Goal: Obtain resource: Download file/media

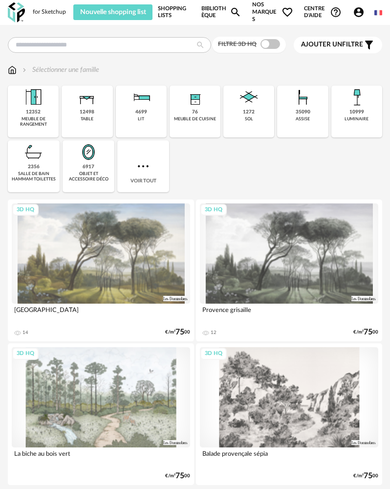
click at [178, 19] on link "Shopping Lists" at bounding box center [174, 12] width 33 height 22
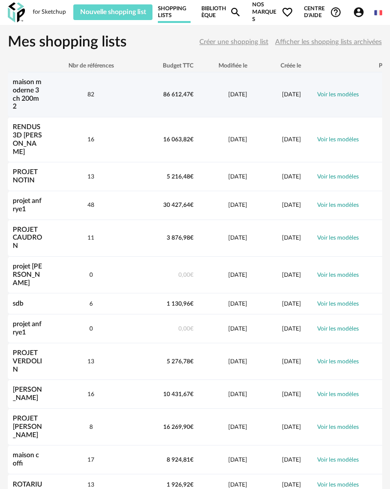
click at [24, 104] on div "maison moderne 3 ch 200m2" at bounding box center [27, 94] width 39 height 33
click at [33, 98] on link "maison moderne 3 ch 200m2" at bounding box center [27, 94] width 29 height 31
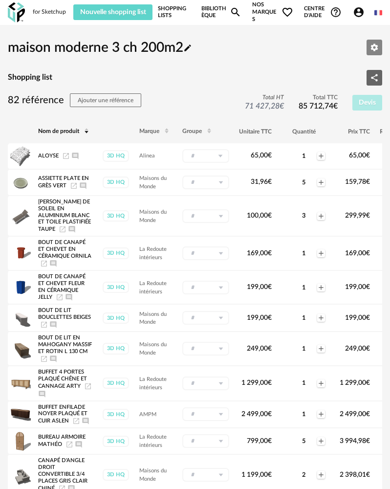
click at [372, 45] on icon "Editer les paramètres" at bounding box center [374, 47] width 7 height 7
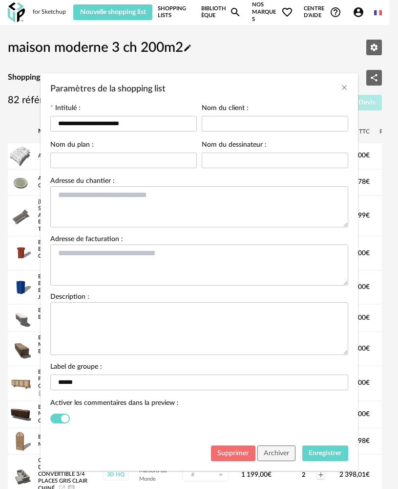
click at [226, 455] on span "Supprimer" at bounding box center [233, 453] width 31 height 7
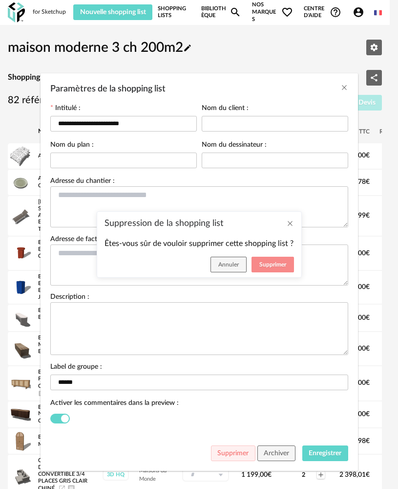
click at [267, 267] on span "Supprimer" at bounding box center [273, 265] width 27 height 6
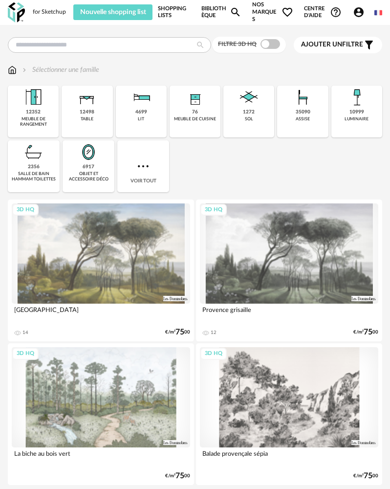
click at [265, 50] on div "Filtre 3D HQ" at bounding box center [249, 45] width 74 height 16
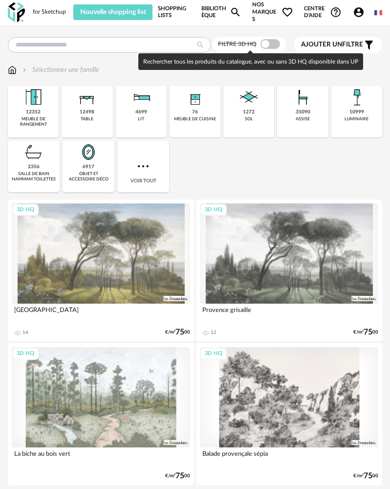
click at [266, 46] on span at bounding box center [271, 44] width 20 height 10
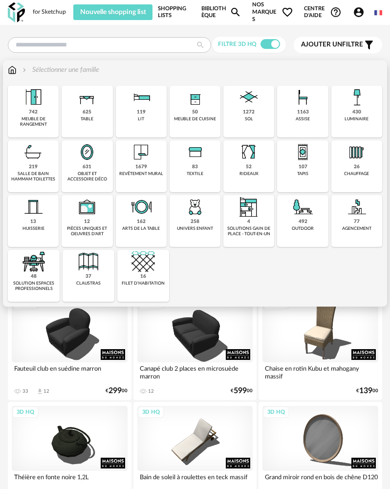
click at [247, 110] on div "1272" at bounding box center [249, 112] width 12 height 6
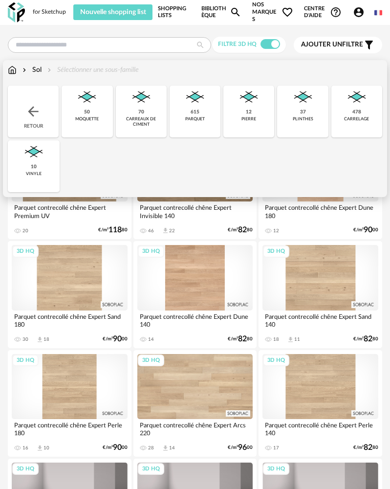
click at [193, 107] on img at bounding box center [194, 97] width 23 height 23
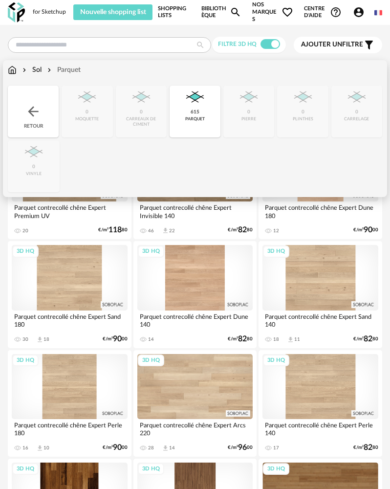
drag, startPoint x: 172, startPoint y: 106, endPoint x: 177, endPoint y: 106, distance: 5.9
click at [177, 106] on div "615 parquet" at bounding box center [195, 112] width 51 height 52
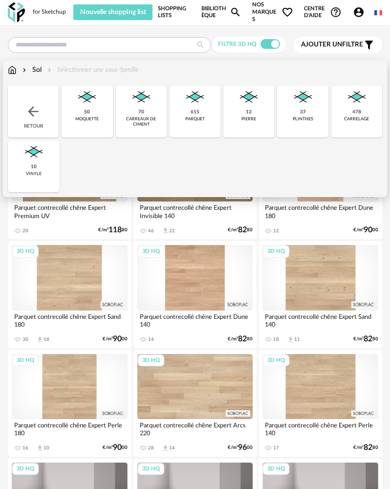
click at [133, 108] on img at bounding box center [141, 97] width 23 height 23
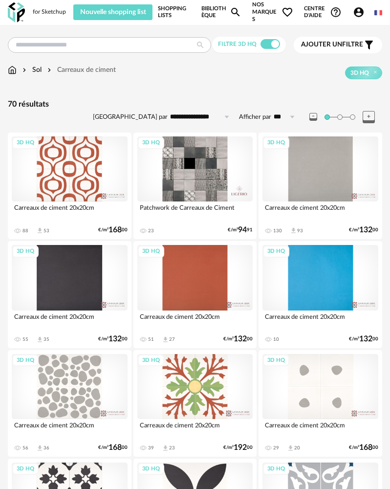
click at [169, 178] on div "3D HQ" at bounding box center [195, 168] width 116 height 65
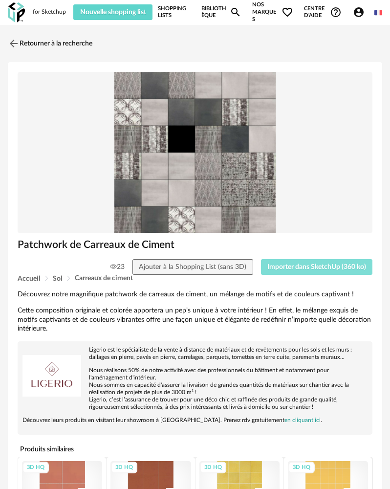
click at [290, 260] on button "Importer dans SketchUp (360 ko)" at bounding box center [317, 267] width 112 height 16
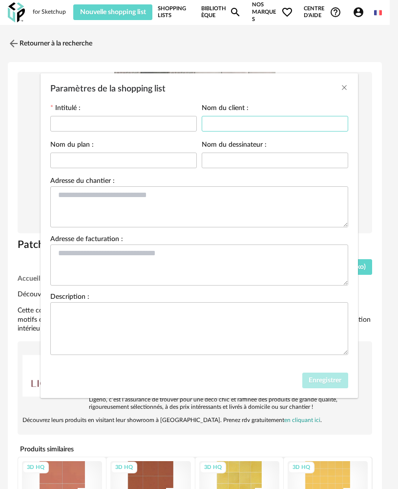
click at [254, 121] on input "Paramètres de la shopping list" at bounding box center [275, 124] width 147 height 16
type input "***"
click at [237, 166] on input "Paramètres de la shopping list" at bounding box center [275, 161] width 147 height 16
type input "*"
drag, startPoint x: 75, startPoint y: 118, endPoint x: 83, endPoint y: 127, distance: 11.4
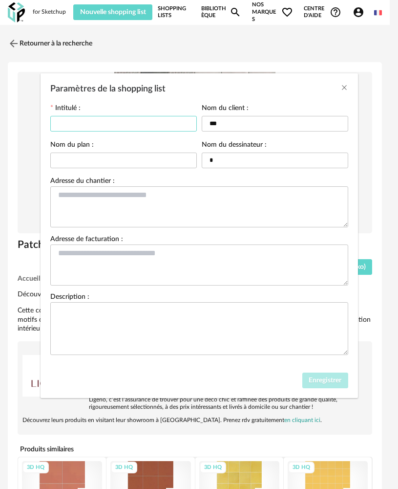
click at [76, 119] on input "Paramètres de la shopping list" at bounding box center [123, 124] width 147 height 16
type input "*"
click at [326, 381] on span "Enregistrer" at bounding box center [325, 380] width 33 height 7
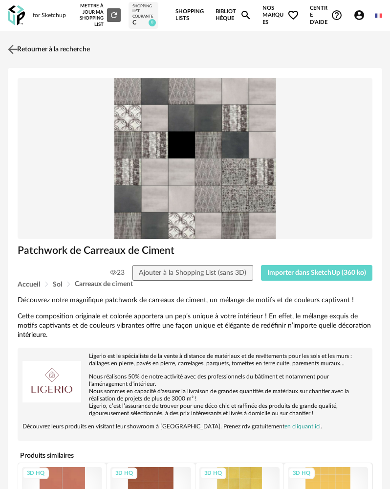
click at [12, 46] on img at bounding box center [13, 49] width 14 height 14
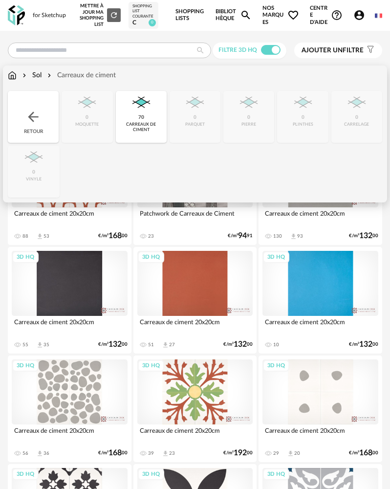
click at [138, 110] on img at bounding box center [141, 102] width 23 height 23
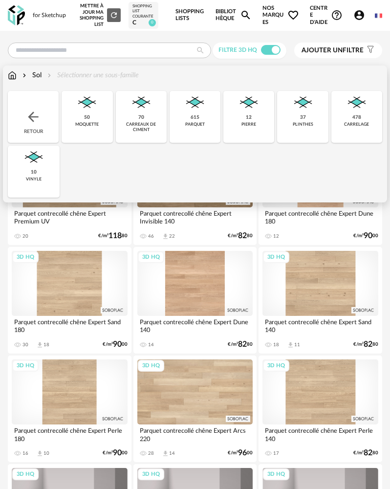
click at [344, 124] on div "carrelage" at bounding box center [356, 124] width 25 height 5
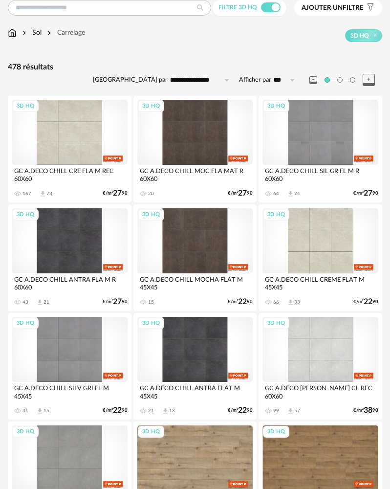
scroll to position [49, 0]
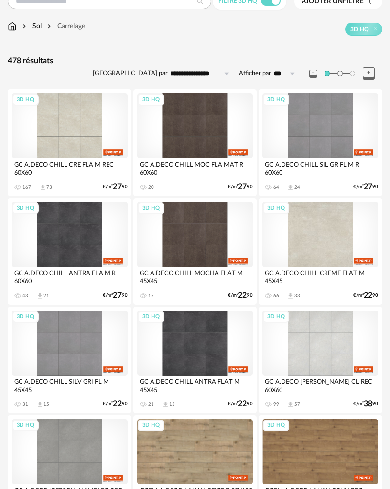
click at [312, 240] on div "3D HQ" at bounding box center [321, 234] width 116 height 65
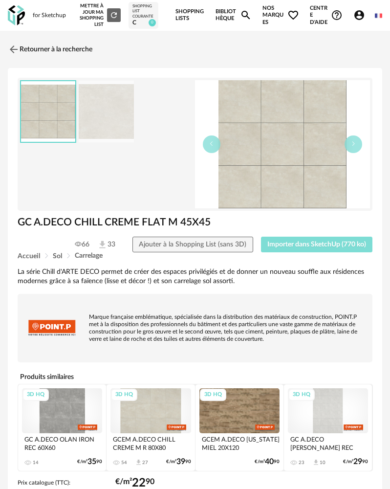
click at [293, 242] on span "Importer dans SketchUp (770 ko)" at bounding box center [316, 244] width 99 height 7
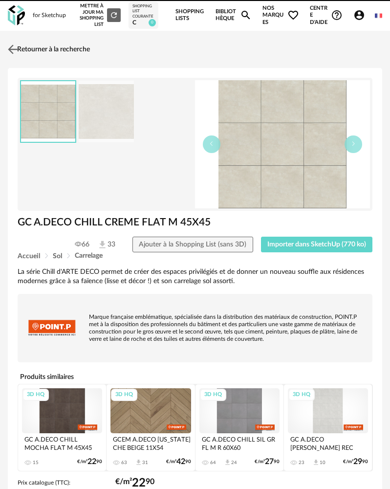
click at [37, 50] on link "Retourner à la recherche" at bounding box center [47, 50] width 85 height 22
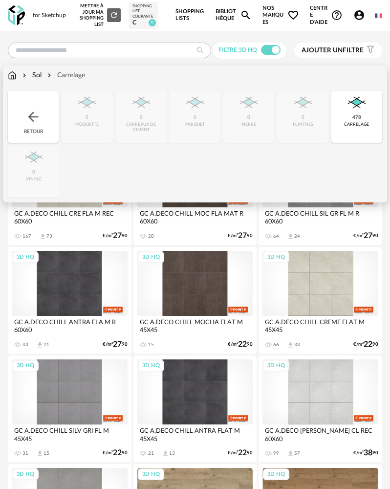
click at [361, 119] on div "478 carrelage" at bounding box center [356, 117] width 51 height 52
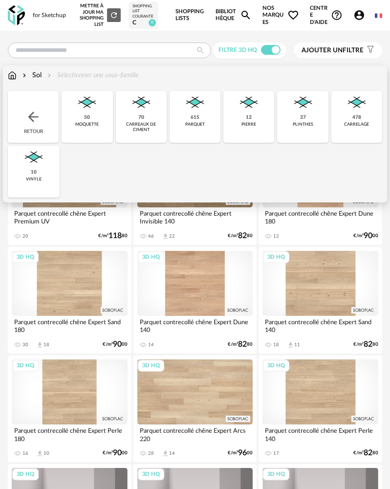
click at [176, 119] on div "615 parquet" at bounding box center [195, 117] width 51 height 52
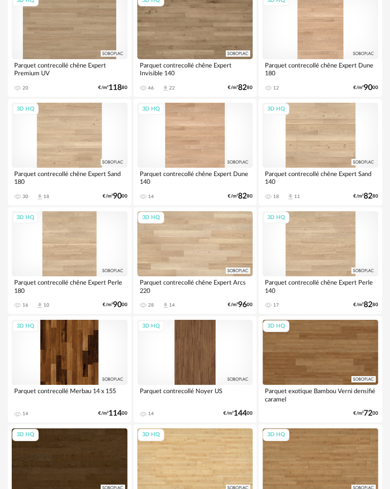
scroll to position [147, 0]
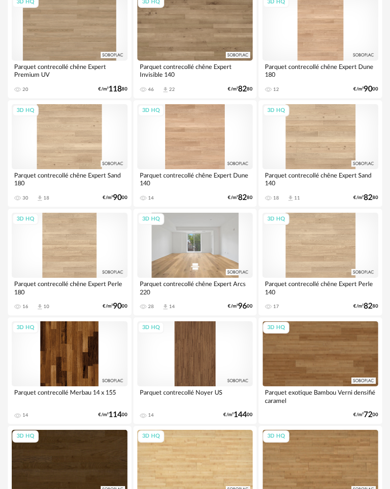
click at [193, 233] on div "3D HQ" at bounding box center [195, 245] width 116 height 65
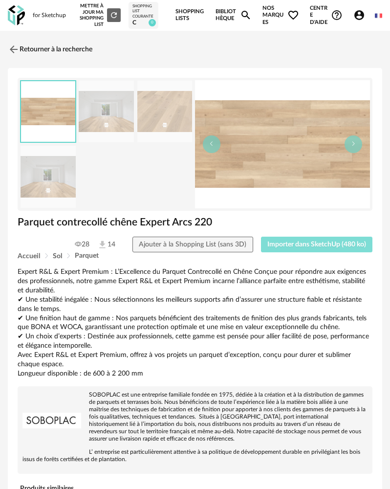
click at [288, 247] on span "Importer dans SketchUp (480 ko)" at bounding box center [316, 244] width 99 height 7
click at [10, 19] on img at bounding box center [16, 15] width 17 height 20
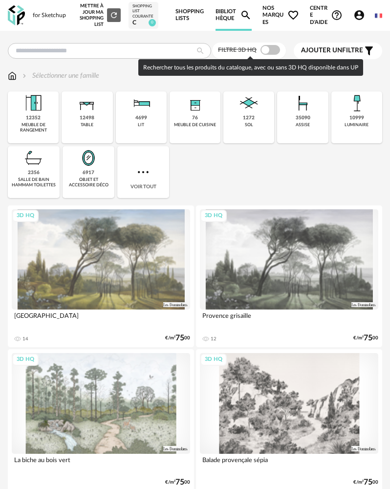
click at [266, 51] on span at bounding box center [271, 50] width 20 height 10
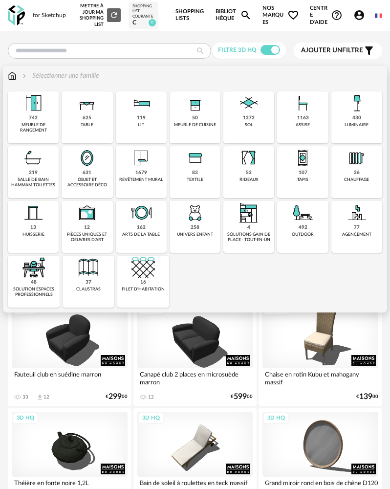
click at [185, 123] on div "meuble de cuisine" at bounding box center [195, 124] width 42 height 5
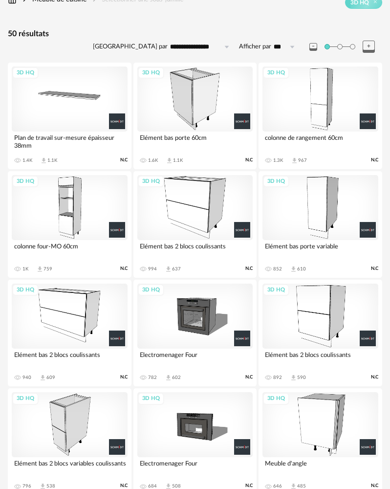
scroll to position [4, 0]
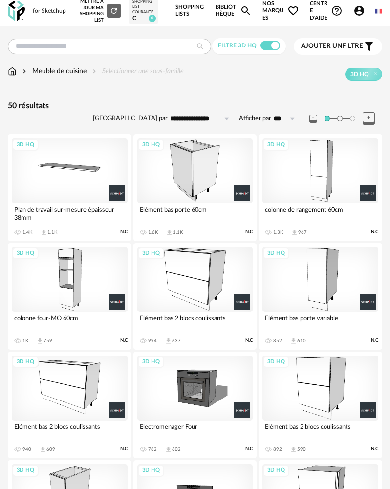
click at [98, 275] on div "3D HQ" at bounding box center [70, 279] width 116 height 65
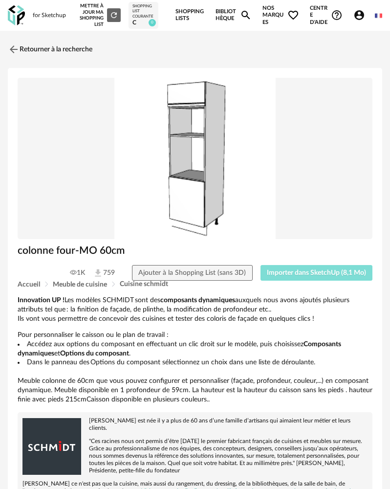
click at [334, 278] on button "Importer dans SketchUp (8,1 Mo)" at bounding box center [317, 273] width 112 height 16
click at [20, 43] on img at bounding box center [13, 49] width 14 height 14
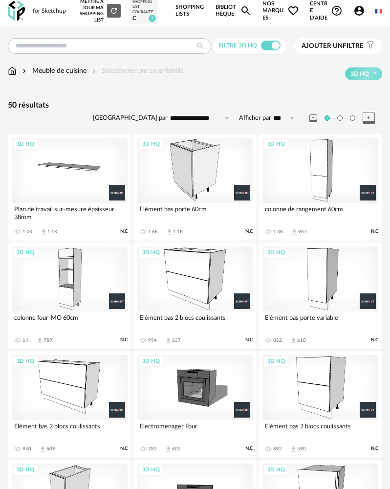
click at [329, 175] on div "3D HQ" at bounding box center [321, 170] width 116 height 65
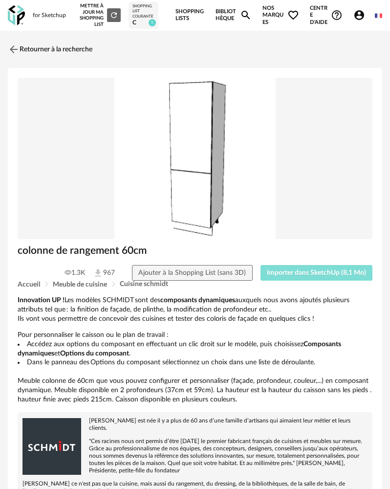
click at [293, 270] on span "Importer dans SketchUp (8,1 Mo)" at bounding box center [316, 272] width 99 height 7
click at [14, 50] on img at bounding box center [13, 49] width 14 height 14
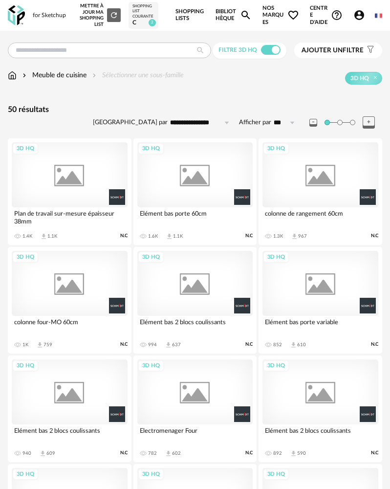
scroll to position [4, 0]
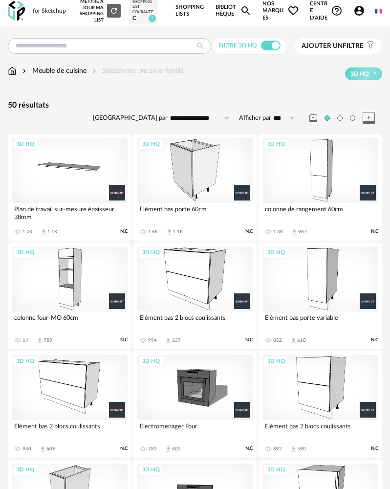
click at [193, 189] on div "3D HQ" at bounding box center [195, 170] width 116 height 65
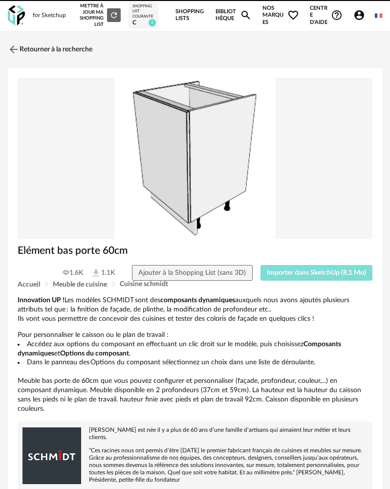
click at [318, 273] on span "Importer dans SketchUp (8,1 Mo)" at bounding box center [316, 272] width 99 height 7
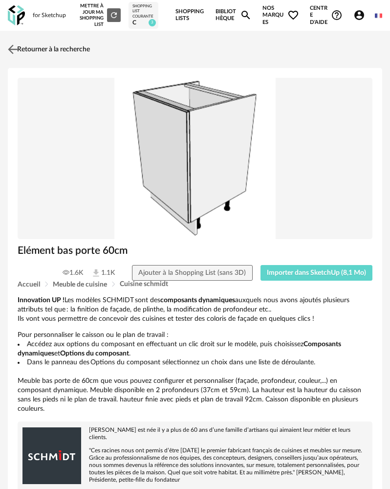
click at [46, 53] on link "Retourner à la recherche" at bounding box center [47, 50] width 85 height 22
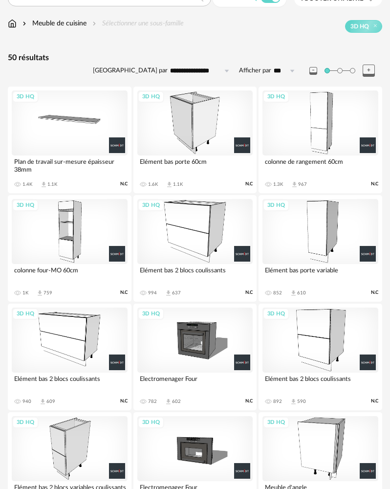
click at [177, 265] on div "3D HQ Elément bas 2 blocs coulissants 994 Download icon 637 N.C" at bounding box center [195, 248] width 124 height 107
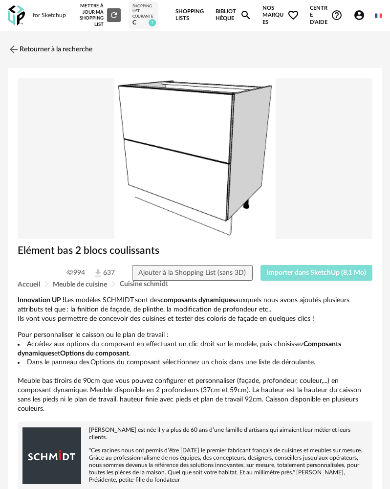
click at [276, 274] on span "Importer dans SketchUp (8,1 Mo)" at bounding box center [316, 272] width 99 height 7
click at [15, 50] on img at bounding box center [13, 49] width 14 height 14
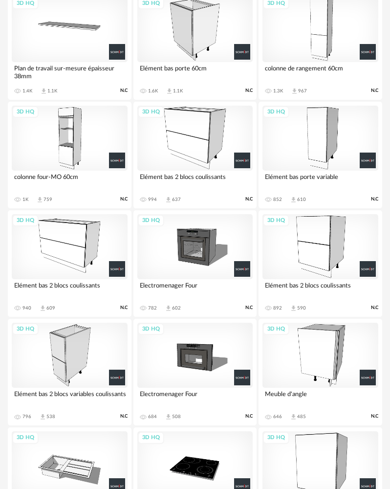
scroll to position [151, 0]
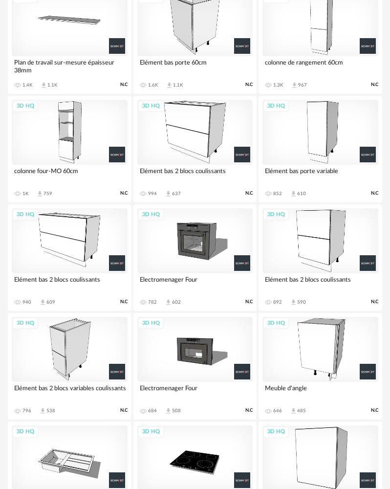
click at [318, 40] on div "3D HQ" at bounding box center [321, 23] width 116 height 65
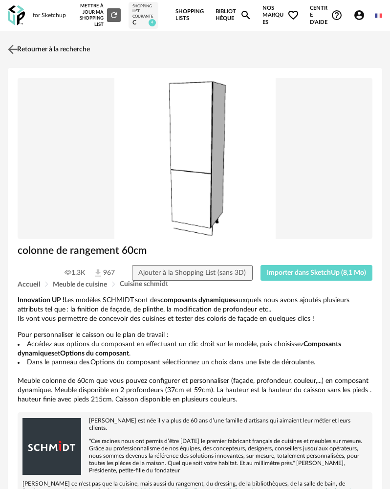
click at [21, 48] on link "Retourner à la recherche" at bounding box center [47, 50] width 85 height 22
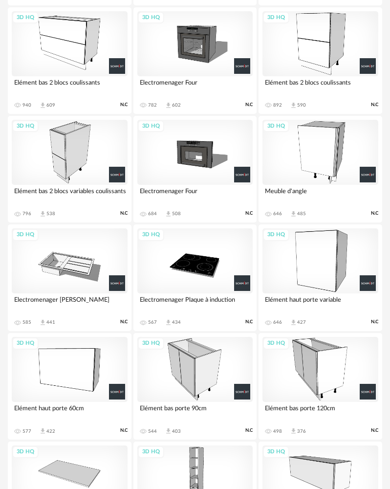
scroll to position [347, 0]
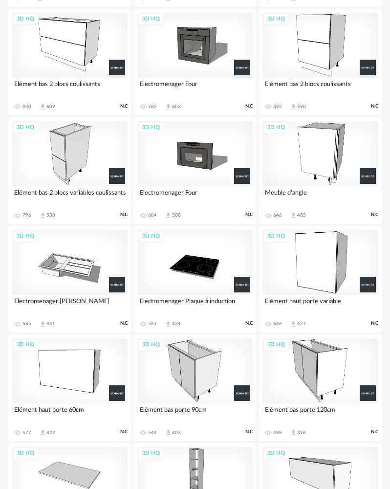
click at [86, 172] on div "3D HQ" at bounding box center [70, 153] width 116 height 65
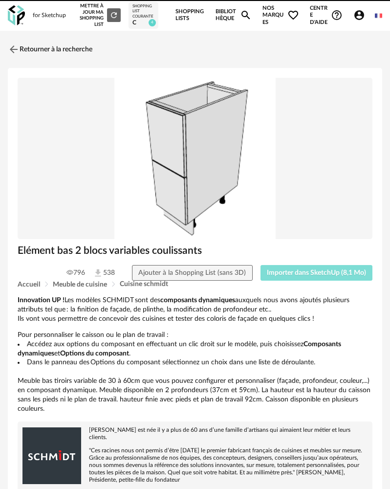
click at [282, 274] on span "Importer dans SketchUp (8,1 Mo)" at bounding box center [316, 272] width 99 height 7
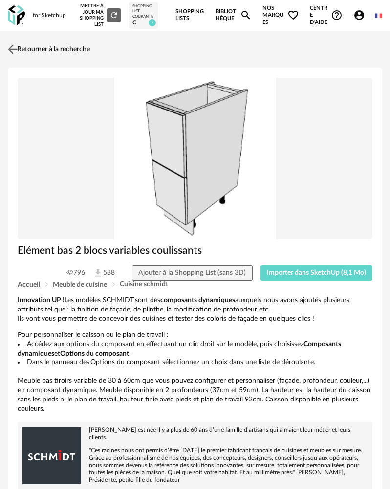
click at [15, 52] on img at bounding box center [13, 49] width 14 height 14
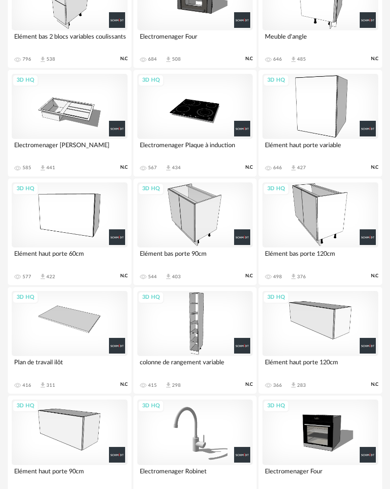
scroll to position [542, 0]
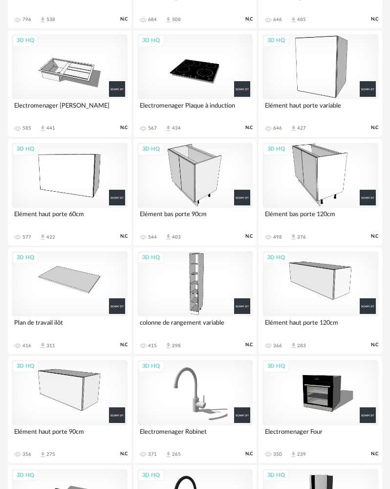
click at [327, 288] on div "3D HQ" at bounding box center [321, 283] width 116 height 65
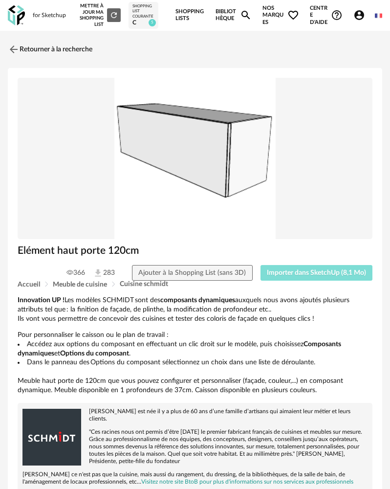
click at [335, 270] on span "Importer dans SketchUp (8,1 Mo)" at bounding box center [316, 272] width 99 height 7
click at [22, 44] on link "Retourner à la recherche" at bounding box center [47, 50] width 85 height 22
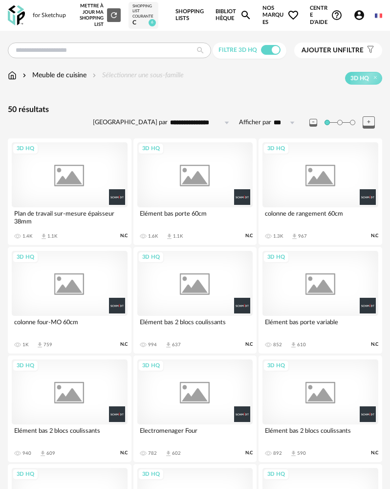
scroll to position [542, 0]
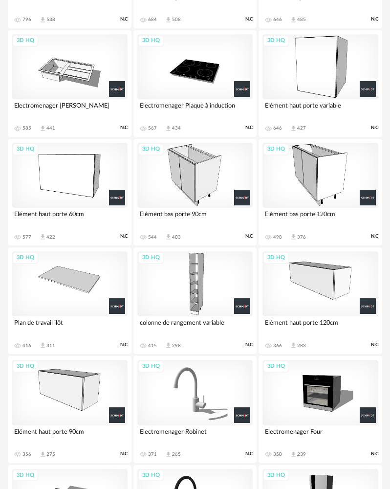
click at [93, 261] on div "3D HQ" at bounding box center [70, 283] width 116 height 65
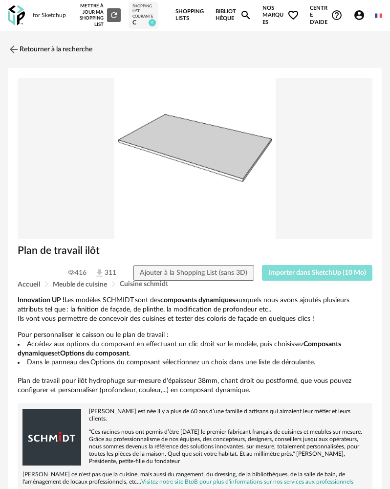
click at [305, 273] on span "Importer dans SketchUp (10 Mo)" at bounding box center [317, 272] width 98 height 7
click at [9, 55] on img at bounding box center [13, 49] width 14 height 14
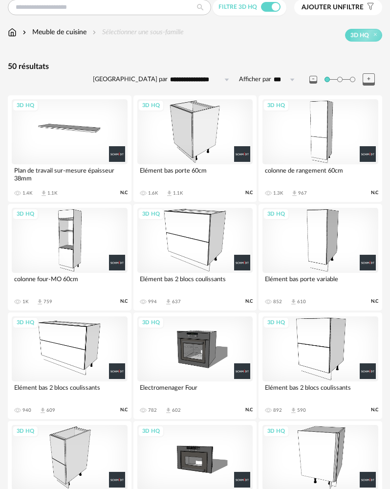
scroll to position [4, 0]
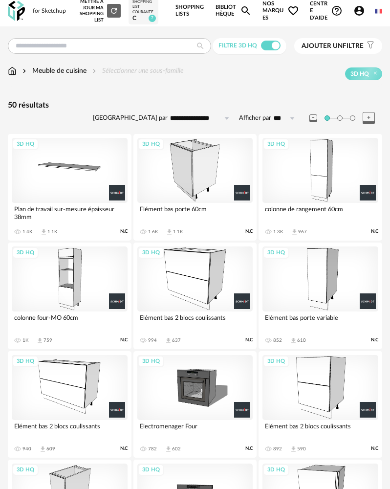
click at [85, 179] on div "3D HQ" at bounding box center [70, 170] width 116 height 65
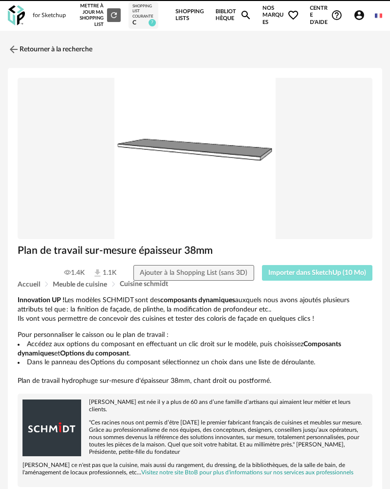
click at [290, 266] on button "Importer dans SketchUp (10 Mo)" at bounding box center [317, 273] width 111 height 16
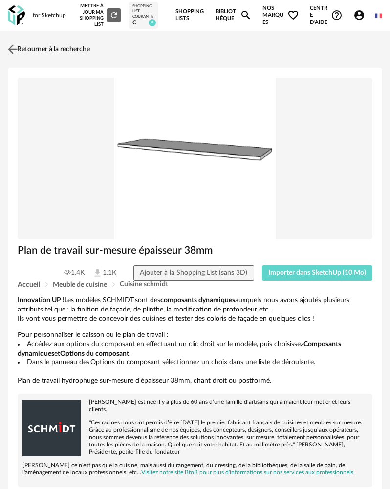
click at [10, 54] on img at bounding box center [13, 49] width 14 height 14
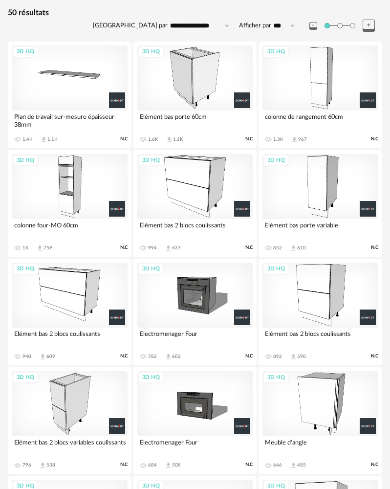
scroll to position [102, 0]
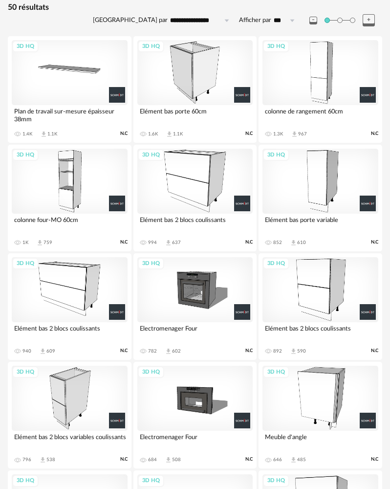
click at [177, 287] on div "3D HQ" at bounding box center [195, 289] width 116 height 65
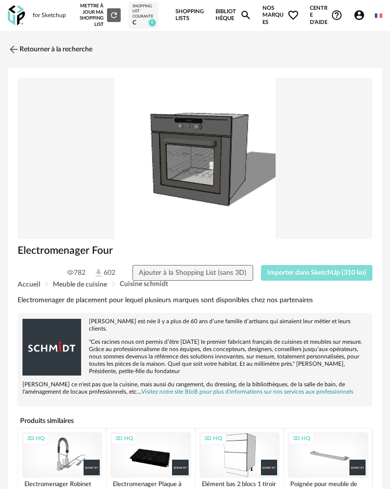
click at [277, 272] on span "Importer dans SketchUp (310 ko)" at bounding box center [316, 272] width 99 height 7
click at [13, 50] on img at bounding box center [13, 49] width 14 height 14
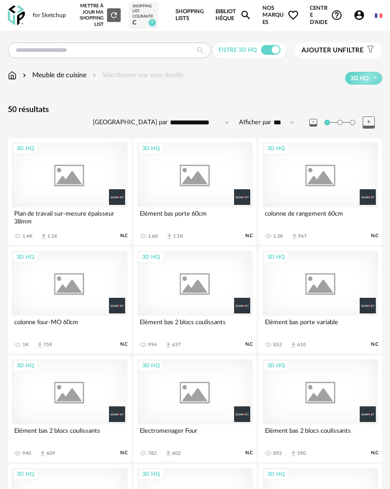
scroll to position [102, 0]
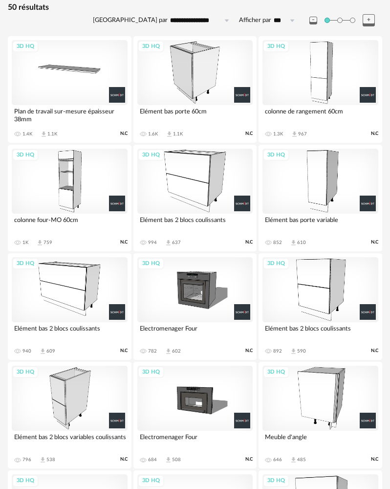
click at [194, 382] on div "3D HQ" at bounding box center [195, 398] width 116 height 65
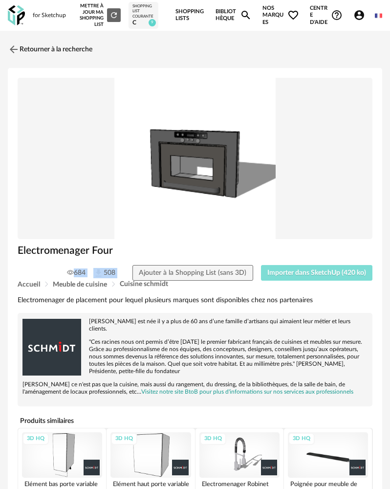
click at [282, 268] on div "Electromenager Four 684 508 Ajouter à la Shopping List (sans 3D) Importer dans …" at bounding box center [195, 262] width 365 height 37
click at [284, 270] on span "Importer dans SketchUp (420 ko)" at bounding box center [316, 272] width 99 height 7
click at [12, 44] on img at bounding box center [13, 49] width 14 height 14
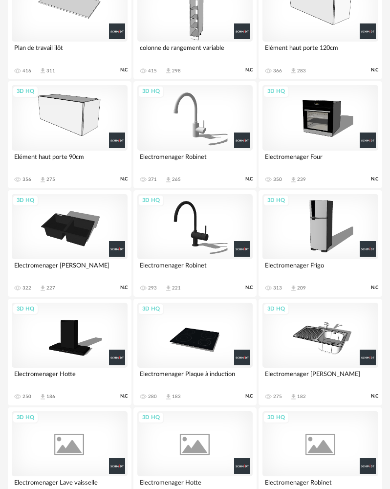
scroll to position [836, 0]
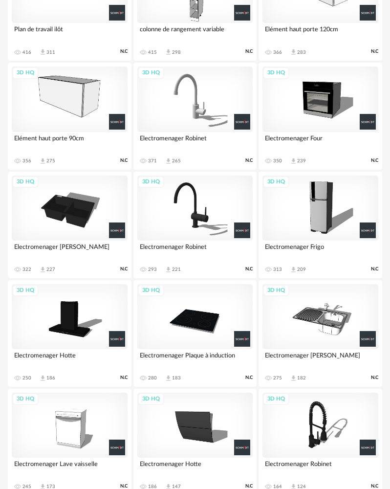
click at [72, 225] on div "3D HQ" at bounding box center [70, 208] width 116 height 65
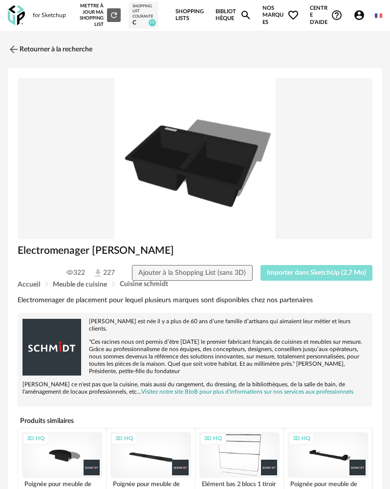
click at [291, 274] on span "Importer dans SketchUp (2,7 Mo)" at bounding box center [316, 272] width 99 height 7
click at [7, 41] on link "Retourner à la recherche" at bounding box center [47, 50] width 85 height 22
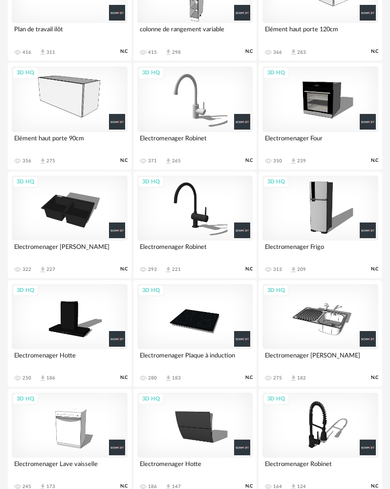
click at [195, 199] on div "3D HQ" at bounding box center [195, 208] width 116 height 65
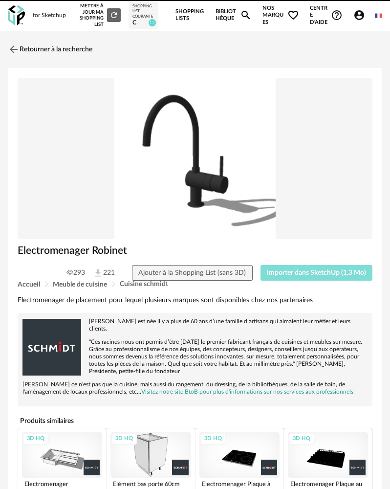
drag, startPoint x: 327, startPoint y: 278, endPoint x: 317, endPoint y: 277, distance: 9.3
click at [327, 277] on button "Importer dans SketchUp (1,3 Mo)" at bounding box center [317, 273] width 112 height 16
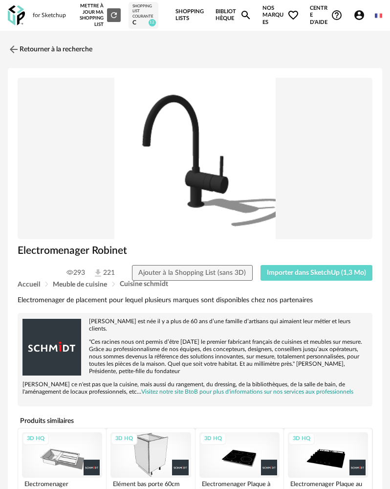
click at [331, 453] on div "3D HQ" at bounding box center [328, 454] width 80 height 45
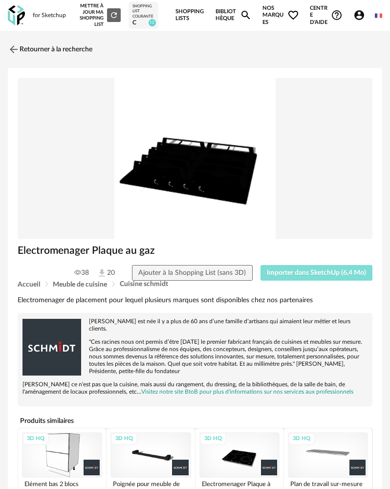
click at [288, 271] on span "Importer dans SketchUp (6,4 Mo)" at bounding box center [316, 272] width 99 height 7
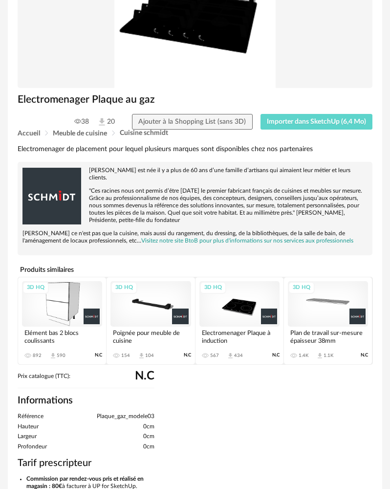
scroll to position [147, 0]
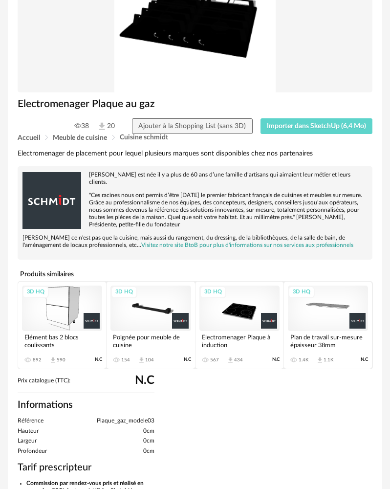
click at [152, 303] on div "3D HQ" at bounding box center [150, 308] width 80 height 45
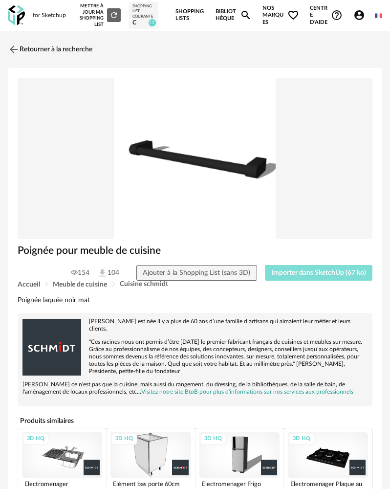
click at [285, 269] on button "Importer dans SketchUp (67 ko)" at bounding box center [319, 273] width 108 height 16
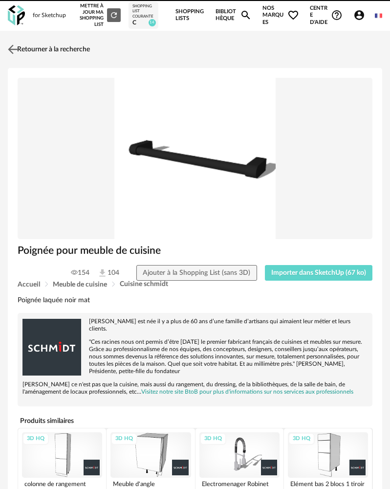
click at [24, 47] on link "Retourner à la recherche" at bounding box center [47, 50] width 85 height 22
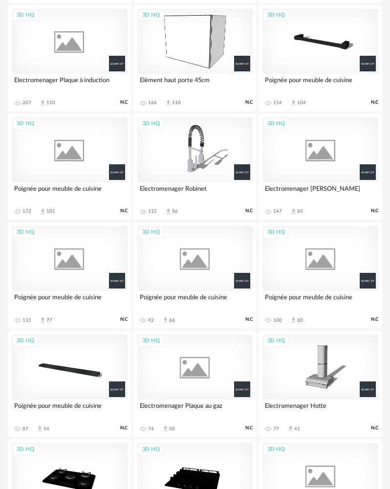
scroll to position [1329, 0]
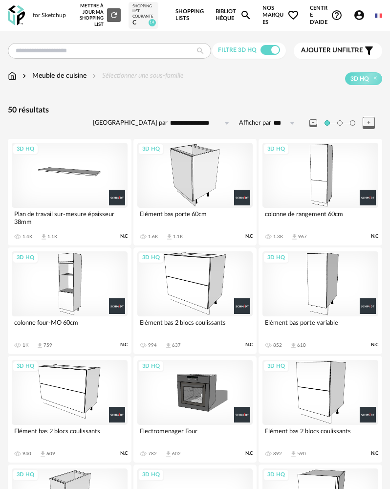
drag, startPoint x: 13, startPoint y: 77, endPoint x: 17, endPoint y: 88, distance: 11.6
click at [14, 78] on img at bounding box center [12, 76] width 9 height 10
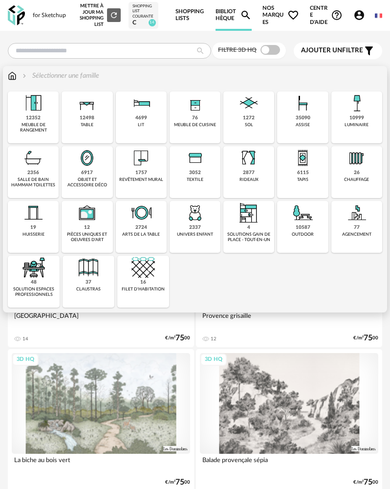
click at [289, 122] on div "35090 assise" at bounding box center [302, 117] width 51 height 52
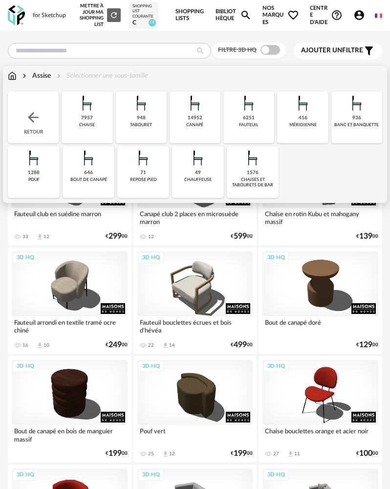
click at [232, 170] on div "1576 [PERSON_NAME] et tabourets de bar" at bounding box center [253, 172] width 52 height 52
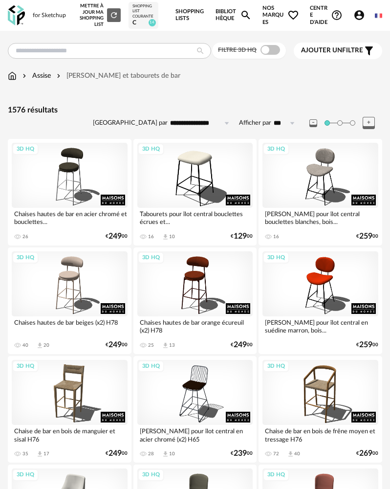
drag, startPoint x: 271, startPoint y: 49, endPoint x: 271, endPoint y: 55, distance: 5.9
click at [271, 50] on span at bounding box center [271, 50] width 20 height 10
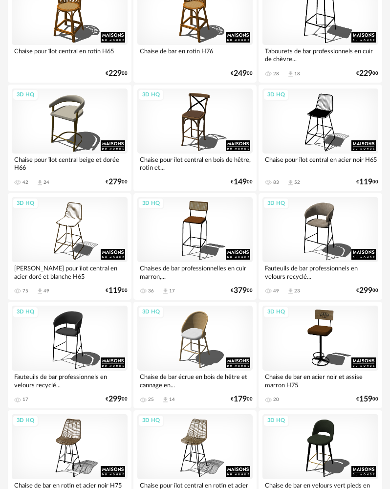
scroll to position [1076, 0]
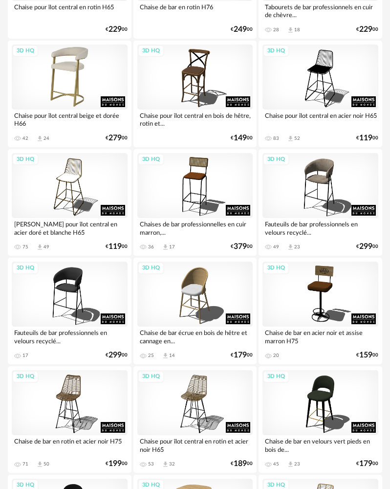
click at [79, 82] on div "3D HQ" at bounding box center [70, 76] width 116 height 65
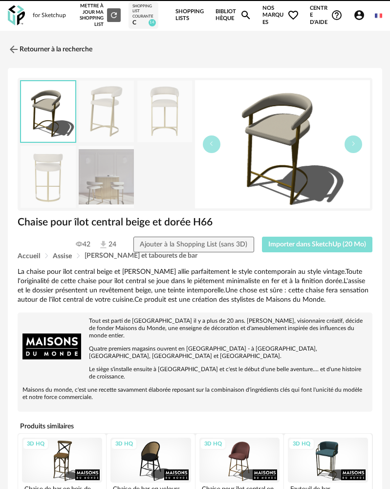
click at [297, 247] on span "Importer dans SketchUp (20 Mo)" at bounding box center [317, 244] width 98 height 7
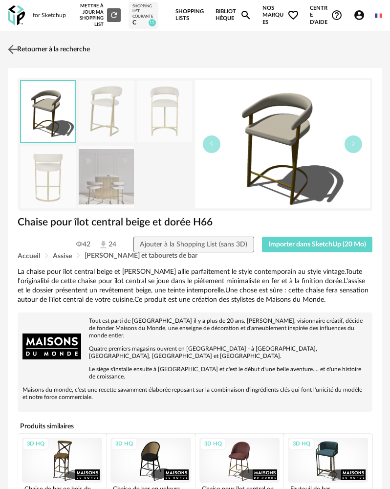
click at [17, 50] on img at bounding box center [13, 49] width 14 height 14
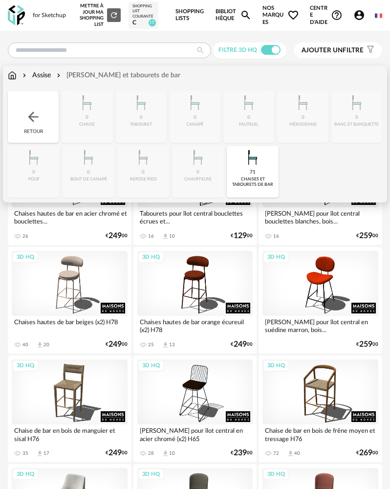
click at [38, 74] on div "Assise" at bounding box center [36, 75] width 30 height 10
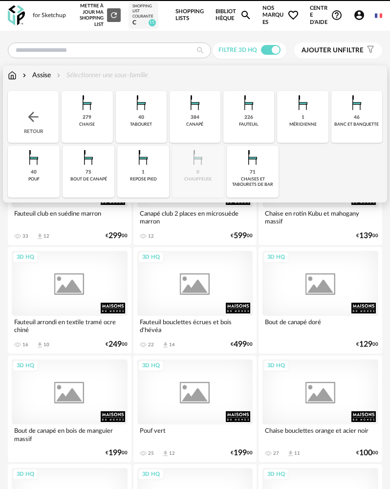
click at [33, 114] on img at bounding box center [33, 117] width 16 height 16
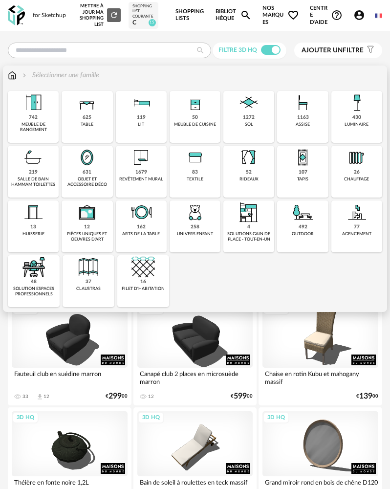
click at [153, 155] on img at bounding box center [141, 157] width 23 height 23
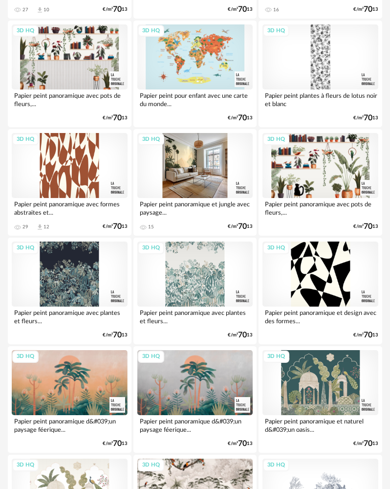
scroll to position [1222, 0]
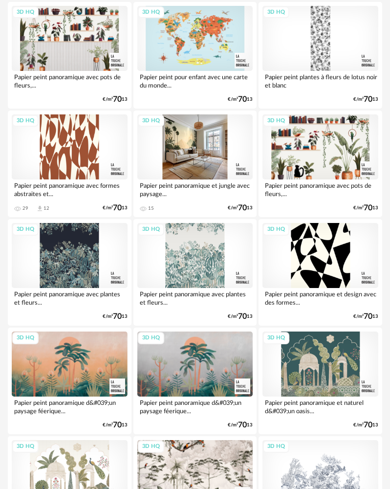
click at [191, 162] on div "3D HQ" at bounding box center [195, 146] width 116 height 65
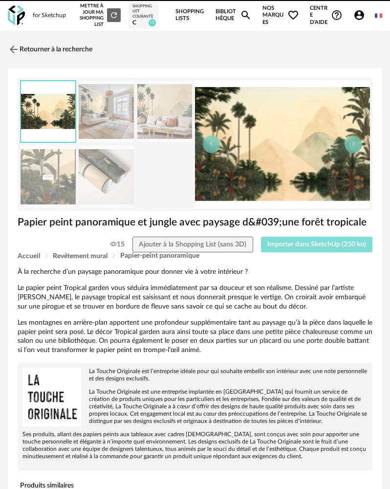
click at [284, 243] on span "Importer dans SketchUp (250 ko)" at bounding box center [316, 244] width 99 height 7
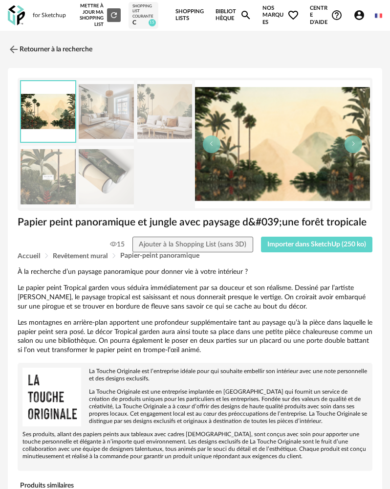
click at [4, 49] on div "Retourner à la recherche Papier peint panoramique et jungle avec paysage d&#039…" at bounding box center [195, 417] width 390 height 756
click at [12, 50] on img at bounding box center [14, 50] width 12 height 12
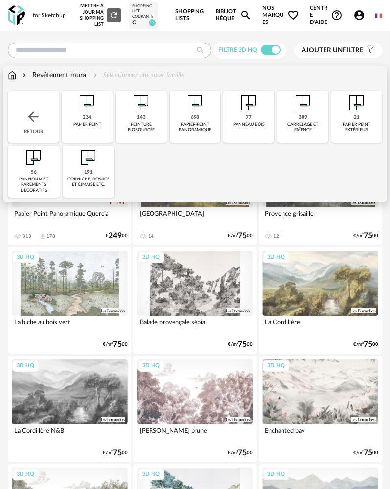
click at [141, 112] on img at bounding box center [141, 102] width 23 height 23
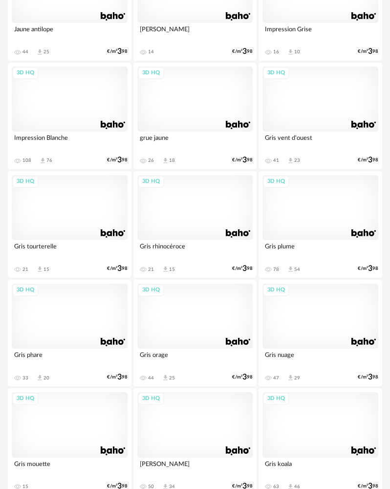
scroll to position [3129, 0]
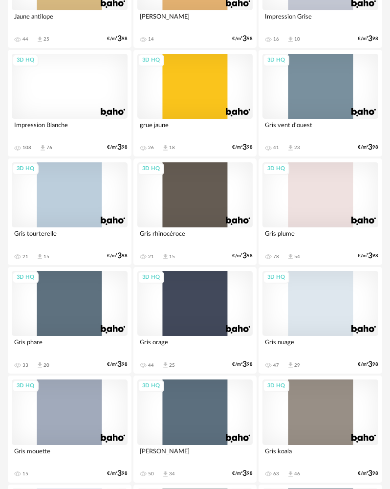
click at [340, 80] on div "3D HQ" at bounding box center [321, 86] width 116 height 65
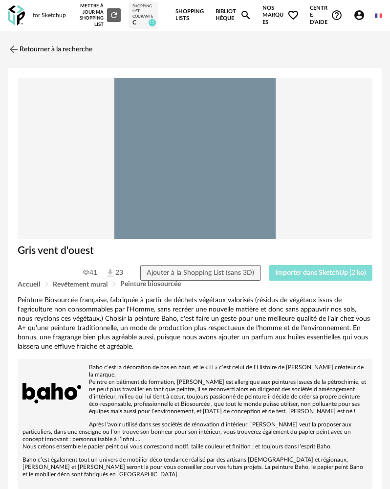
click at [298, 275] on span "Importer dans SketchUp (2 ko)" at bounding box center [320, 272] width 91 height 7
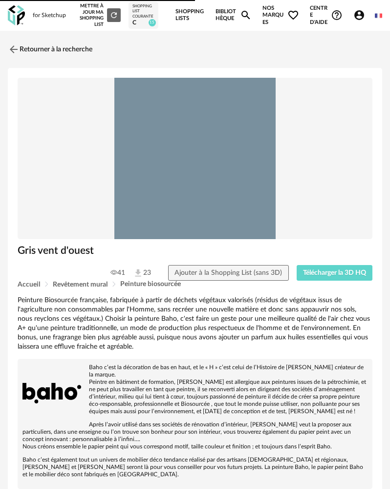
click at [21, 14] on img at bounding box center [16, 15] width 17 height 20
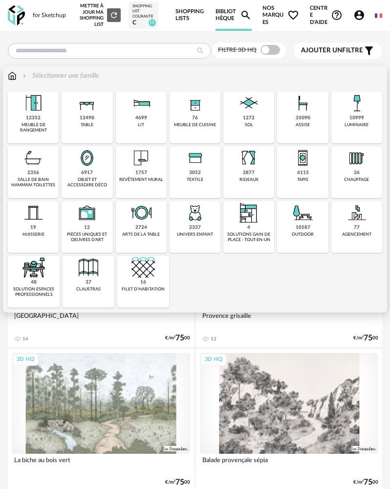
drag, startPoint x: 351, startPoint y: 115, endPoint x: 255, endPoint y: 75, distance: 104.1
click at [351, 113] on div "10999 luminaire" at bounding box center [356, 117] width 51 height 52
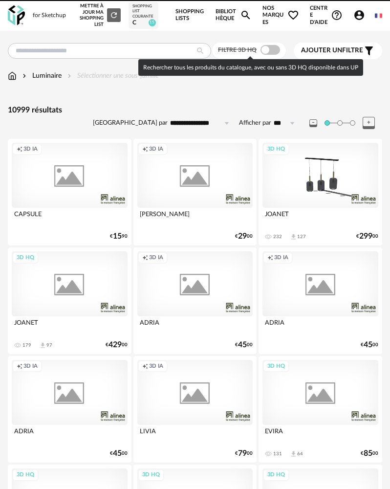
click at [273, 50] on span at bounding box center [271, 50] width 20 height 10
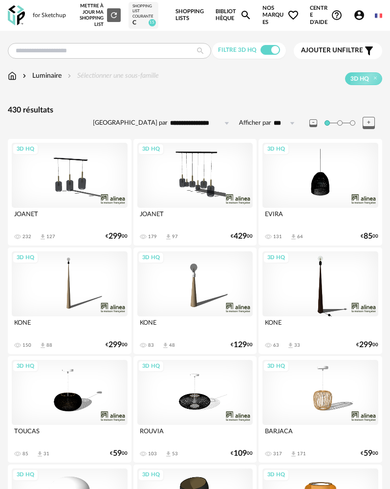
click at [80, 165] on div "3D HQ" at bounding box center [70, 175] width 116 height 65
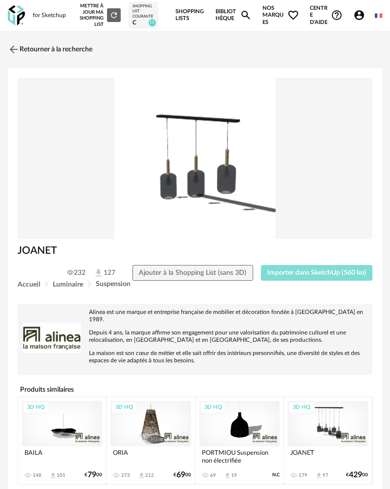
click at [294, 267] on button "Importer dans SketchUp (560 ko)" at bounding box center [317, 273] width 112 height 16
click at [22, 47] on link "Retourner à la recherche" at bounding box center [47, 50] width 85 height 22
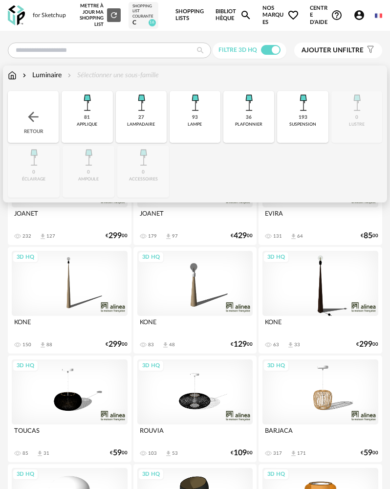
click at [9, 73] on img at bounding box center [12, 75] width 9 height 10
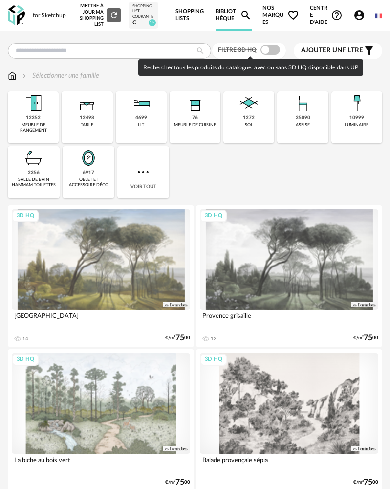
click at [270, 51] on span at bounding box center [271, 50] width 20 height 10
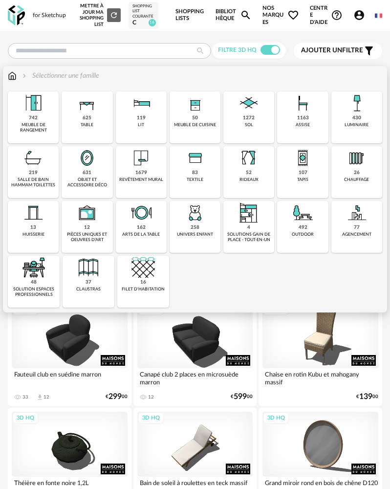
click at [46, 115] on div "742 meuble de rangement" at bounding box center [33, 117] width 51 height 52
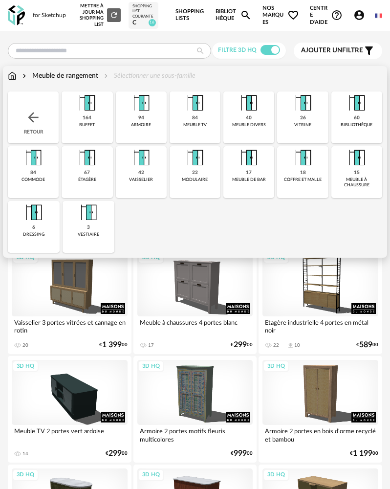
click at [184, 131] on div "84 meuble tv" at bounding box center [195, 117] width 51 height 52
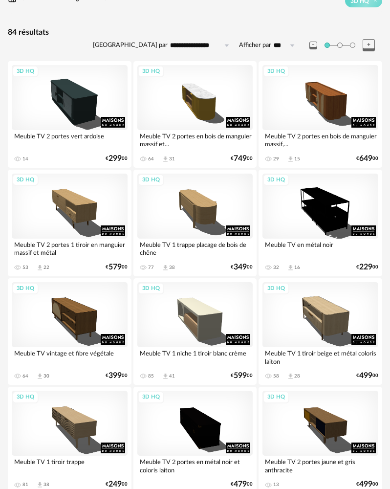
scroll to position [98, 0]
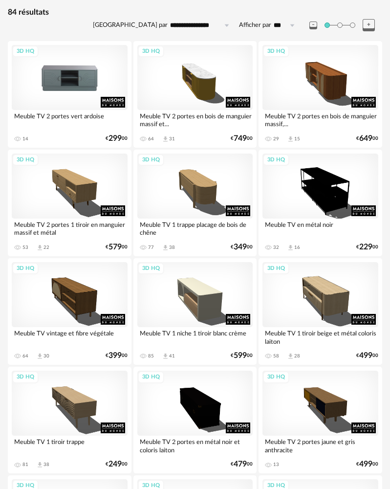
click at [91, 89] on div "3D HQ" at bounding box center [70, 77] width 116 height 65
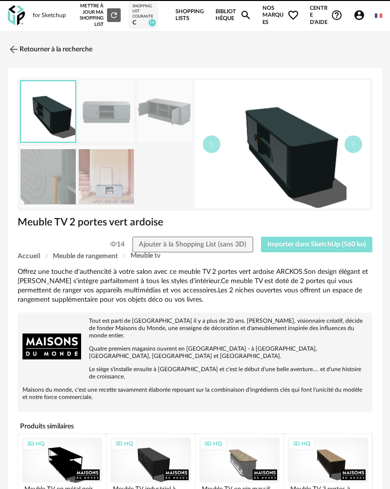
click at [302, 246] on span "Importer dans SketchUp (560 ko)" at bounding box center [316, 244] width 99 height 7
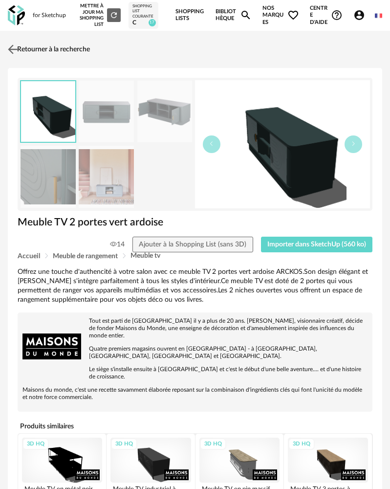
click at [13, 52] on img at bounding box center [13, 49] width 14 height 14
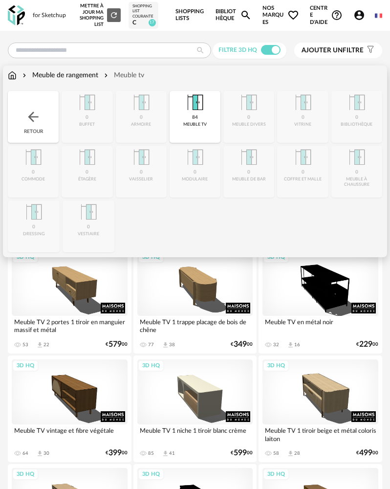
click at [46, 76] on div "Meuble de rangement" at bounding box center [60, 75] width 78 height 10
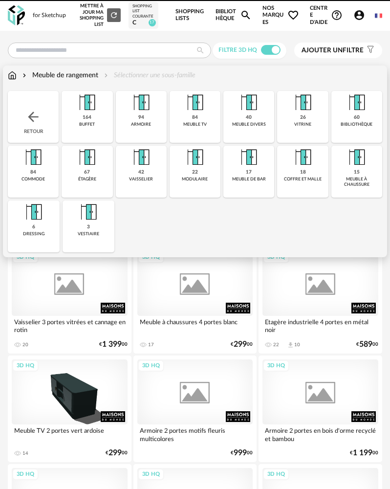
click at [45, 101] on div "Retour" at bounding box center [33, 117] width 51 height 52
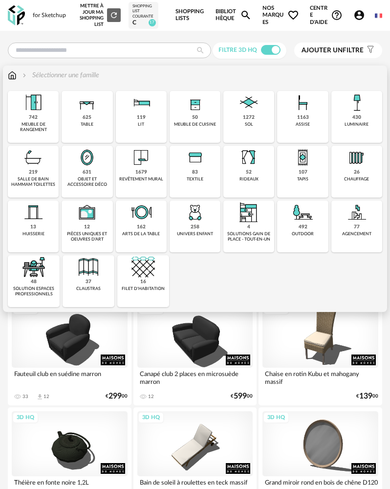
click at [307, 124] on div "assise" at bounding box center [303, 124] width 14 height 5
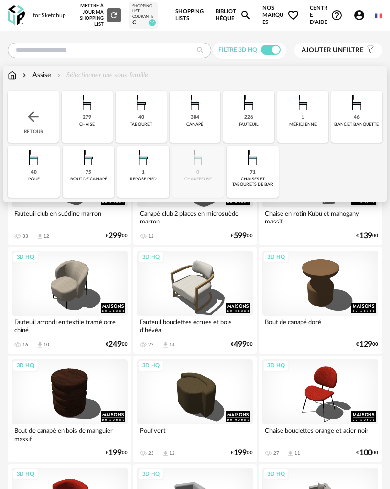
click at [203, 123] on div "canapé" at bounding box center [194, 124] width 17 height 5
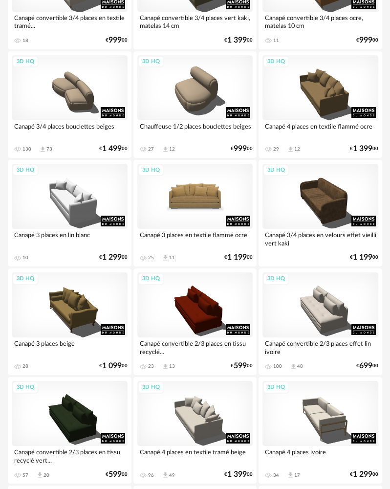
scroll to position [1173, 0]
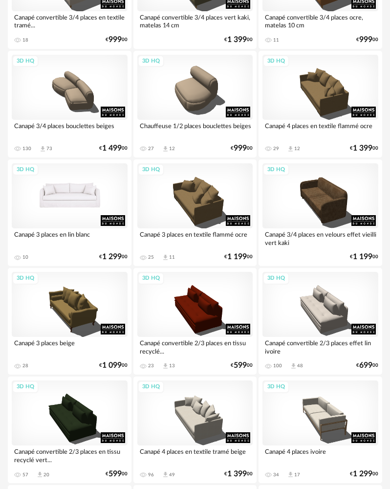
click at [64, 198] on div "3D HQ" at bounding box center [70, 195] width 116 height 65
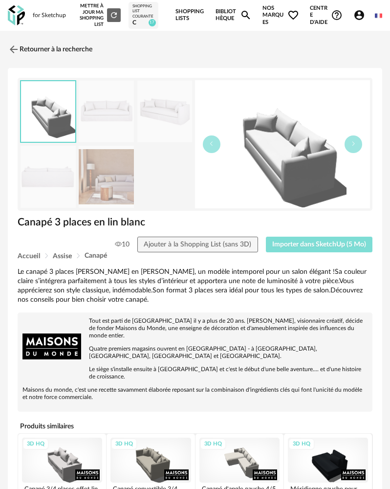
click at [303, 238] on button "Importer dans SketchUp (5 Mo)" at bounding box center [319, 245] width 107 height 16
click at [19, 44] on img at bounding box center [13, 49] width 14 height 14
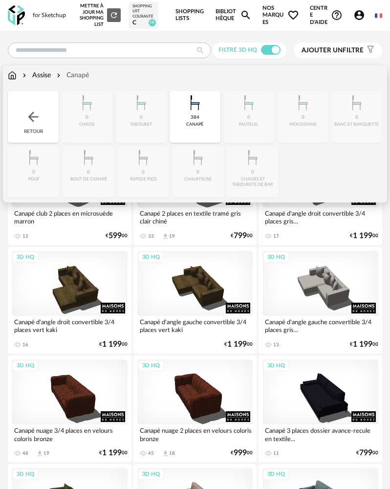
click at [181, 125] on div "384 [GEOGRAPHIC_DATA]" at bounding box center [195, 117] width 51 height 52
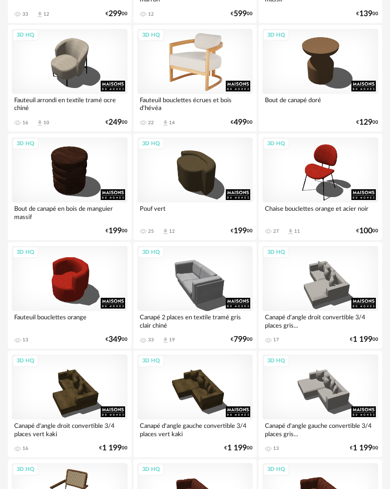
scroll to position [244, 0]
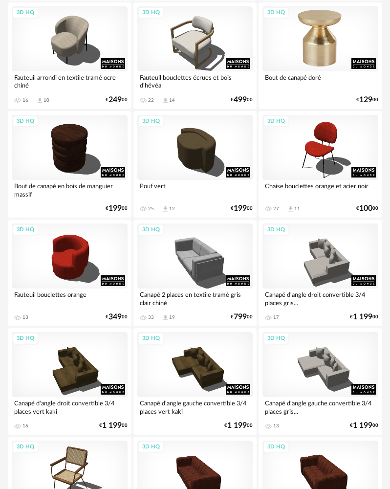
click at [331, 60] on div "3D HQ" at bounding box center [321, 38] width 116 height 65
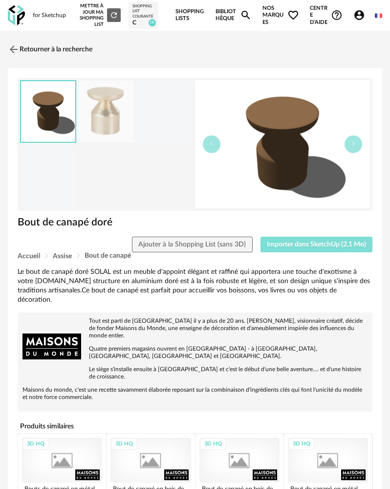
click at [310, 243] on span "Importer dans SketchUp (2,1 Mo)" at bounding box center [316, 244] width 99 height 7
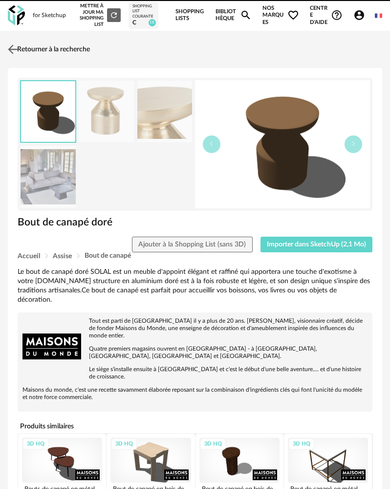
click at [18, 51] on img at bounding box center [13, 49] width 14 height 14
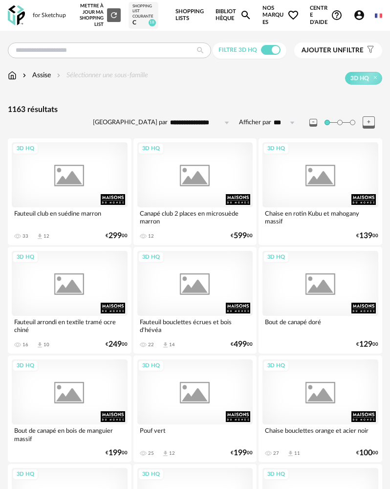
scroll to position [244, 0]
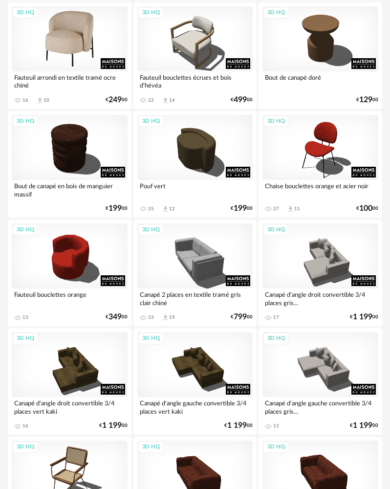
click at [72, 47] on div "3D HQ" at bounding box center [70, 38] width 116 height 65
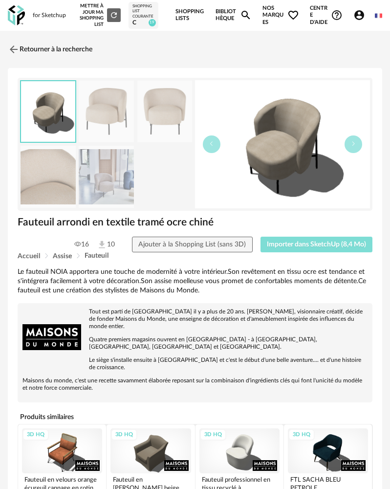
drag, startPoint x: 275, startPoint y: 240, endPoint x: 42, endPoint y: 185, distance: 239.6
click at [274, 240] on button "Importer dans SketchUp (8,4 Mo)" at bounding box center [317, 245] width 112 height 16
click at [32, 49] on link "Retourner à la recherche" at bounding box center [47, 50] width 85 height 22
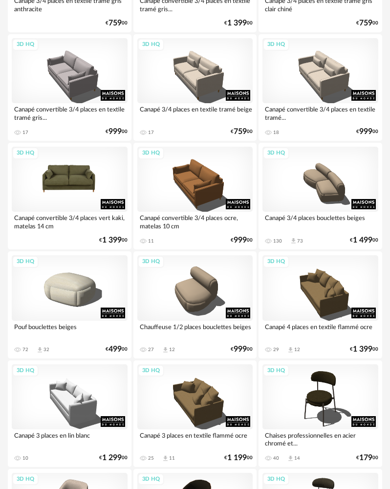
scroll to position [1711, 0]
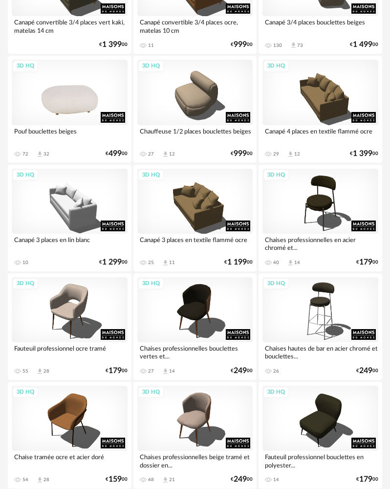
click at [83, 118] on div "3D HQ" at bounding box center [70, 92] width 116 height 65
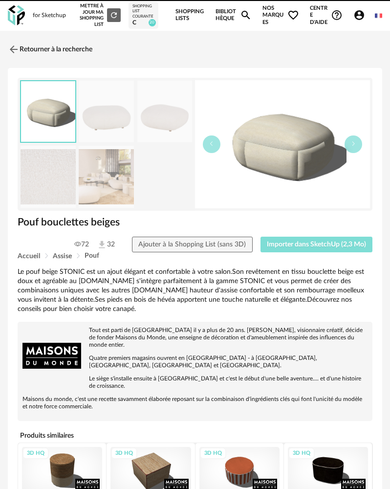
click at [270, 242] on span "Importer dans SketchUp (2,3 Mo)" at bounding box center [316, 244] width 99 height 7
click at [261, 237] on button "Importer dans SketchUp (2,3 Mo)" at bounding box center [317, 245] width 112 height 16
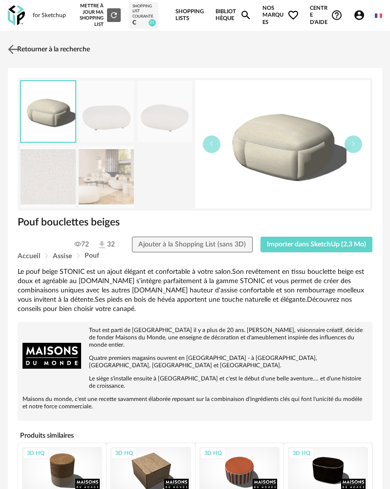
click at [21, 51] on link "Retourner à la recherche" at bounding box center [47, 50] width 85 height 22
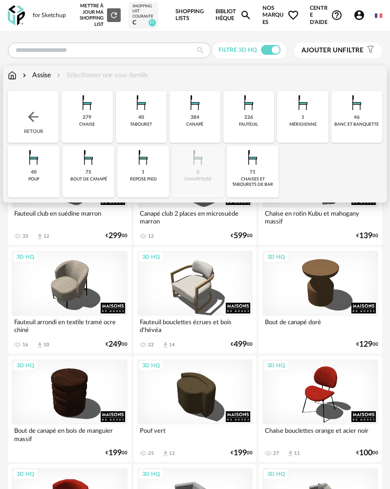
click at [37, 115] on img at bounding box center [33, 117] width 16 height 16
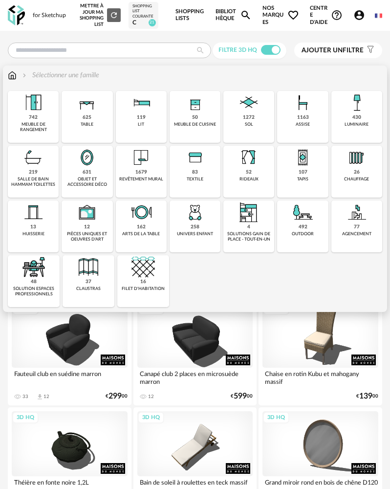
click at [77, 116] on div "625 table" at bounding box center [87, 117] width 51 height 52
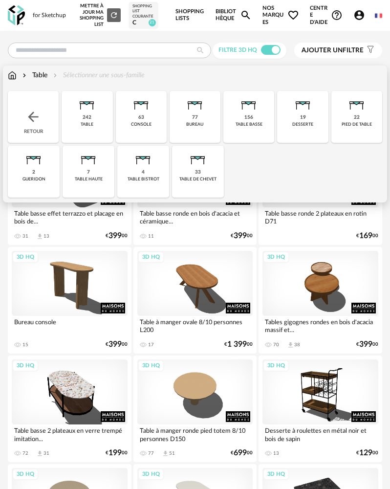
click at [235, 118] on div "156 table basse" at bounding box center [248, 117] width 51 height 52
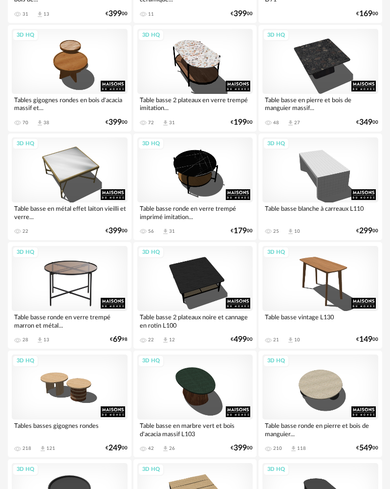
scroll to position [293, 0]
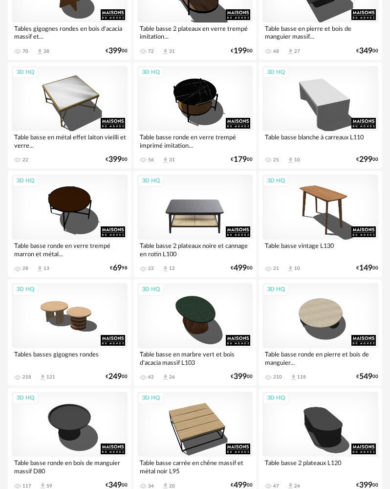
click at [204, 190] on div "3D HQ" at bounding box center [195, 207] width 116 height 65
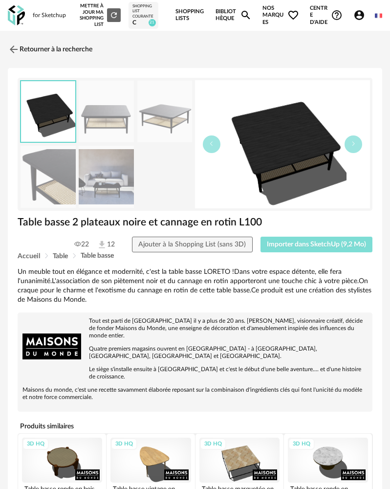
click at [303, 241] on button "Importer dans SketchUp (9,2 Mo)" at bounding box center [317, 245] width 112 height 16
click at [10, 52] on img at bounding box center [13, 49] width 14 height 14
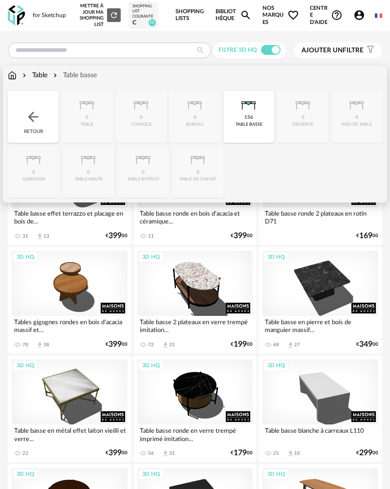
click at [45, 102] on div "Retour" at bounding box center [33, 117] width 51 height 52
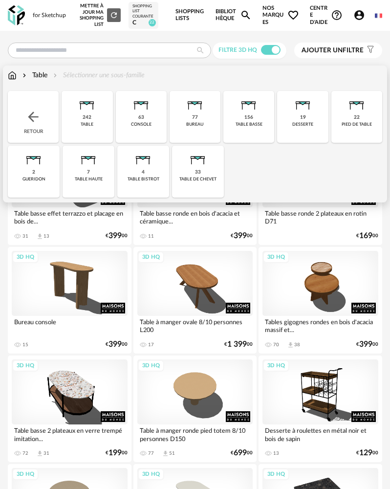
click at [34, 107] on div "Retour" at bounding box center [33, 117] width 51 height 52
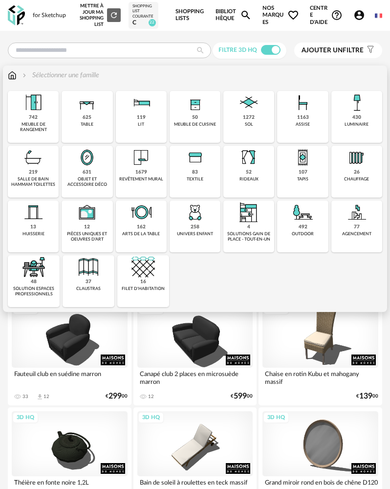
click at [316, 166] on div "107 tapis" at bounding box center [302, 172] width 51 height 52
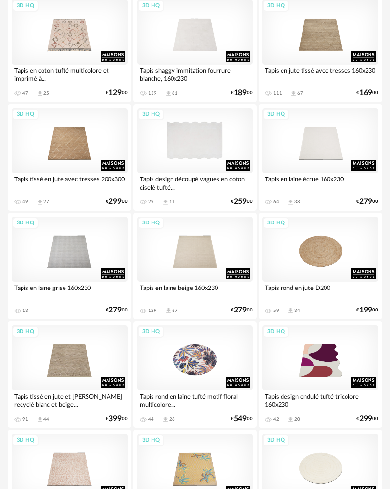
scroll to position [293, 0]
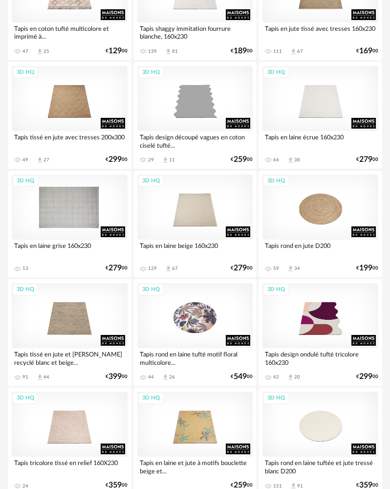
click at [53, 198] on div "3D HQ" at bounding box center [70, 207] width 116 height 65
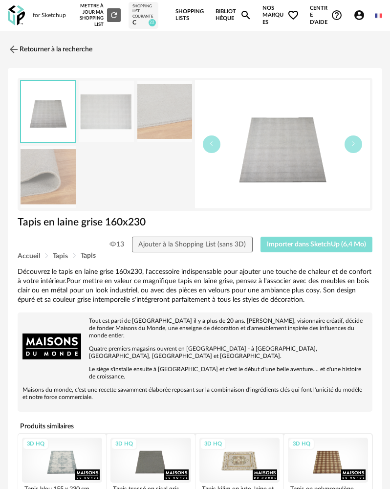
click at [273, 246] on span "Importer dans SketchUp (6,4 Mo)" at bounding box center [316, 244] width 99 height 7
click at [11, 50] on img at bounding box center [13, 49] width 14 height 14
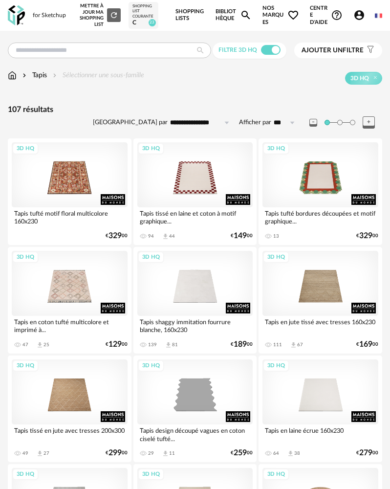
click at [18, 17] on img at bounding box center [16, 15] width 17 height 20
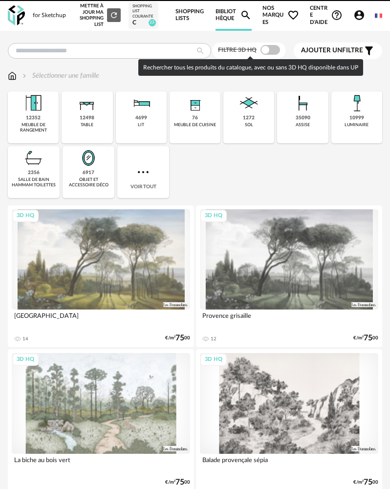
click at [269, 51] on span at bounding box center [271, 50] width 20 height 10
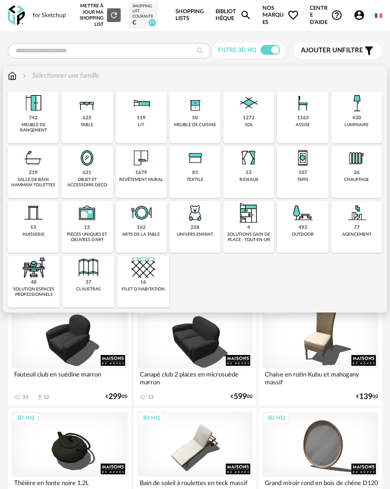
drag, startPoint x: 42, startPoint y: 115, endPoint x: 45, endPoint y: 127, distance: 12.2
click at [42, 115] on div "742 meuble de rangement" at bounding box center [33, 117] width 51 height 52
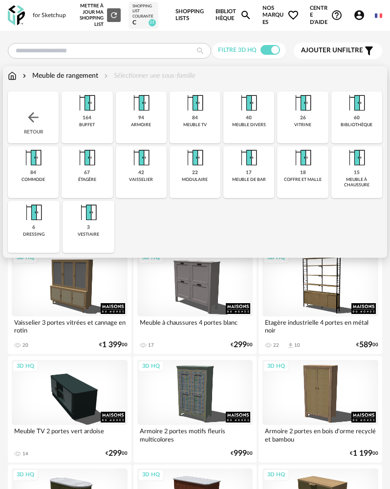
click at [253, 177] on div "meuble de bar" at bounding box center [249, 179] width 34 height 5
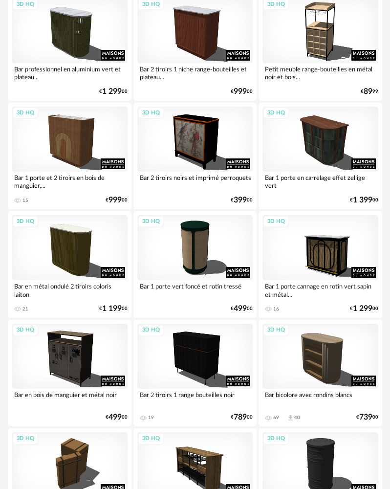
scroll to position [130, 0]
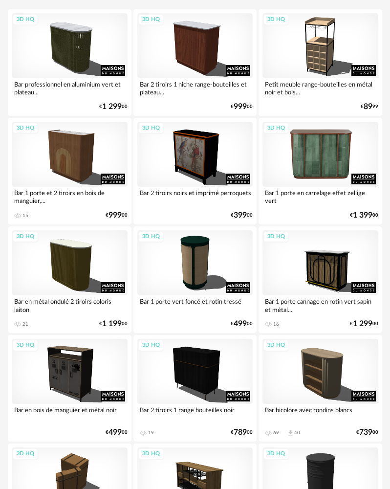
click at [309, 164] on div "3D HQ" at bounding box center [321, 154] width 116 height 65
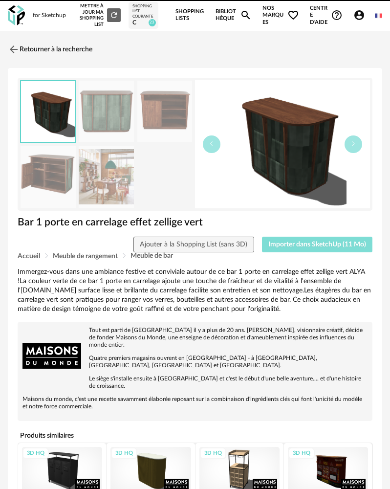
click at [322, 244] on span "Importer dans SketchUp (11 Mo)" at bounding box center [317, 244] width 98 height 7
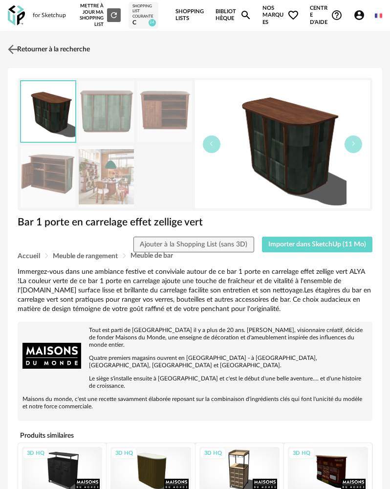
click at [17, 47] on img at bounding box center [13, 49] width 14 height 14
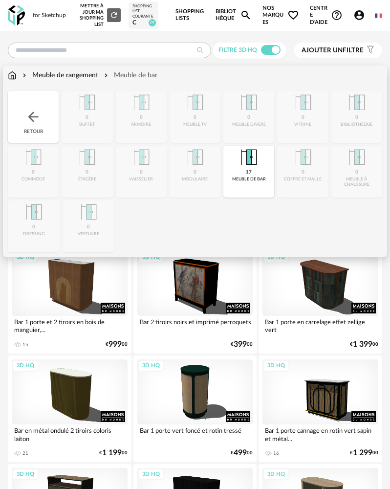
click at [52, 80] on div "Meuble de rangement" at bounding box center [60, 75] width 78 height 10
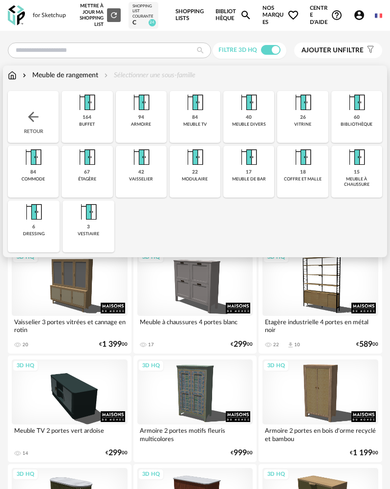
click at [348, 123] on div "bibliothèque" at bounding box center [357, 124] width 32 height 5
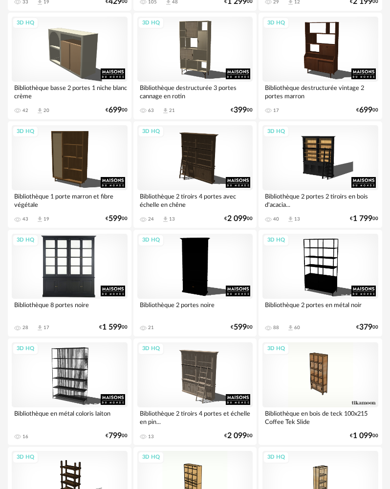
scroll to position [391, 0]
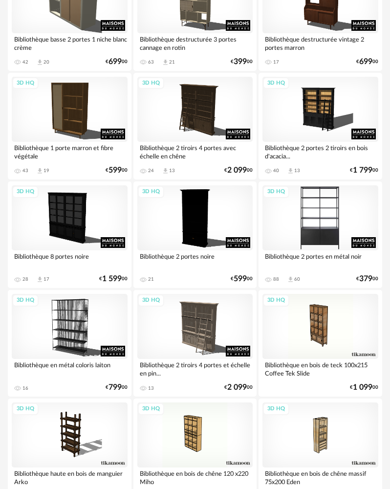
click at [304, 232] on div "3D HQ" at bounding box center [321, 217] width 116 height 65
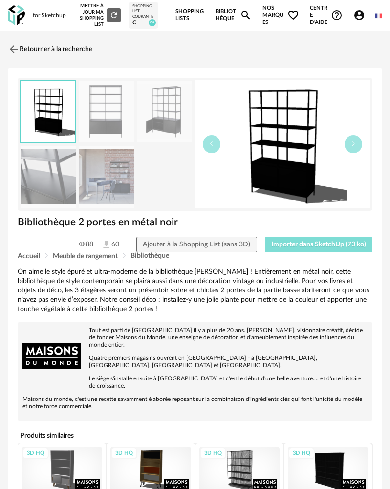
click at [318, 247] on span "Importer dans SketchUp (73 ko)" at bounding box center [318, 244] width 95 height 7
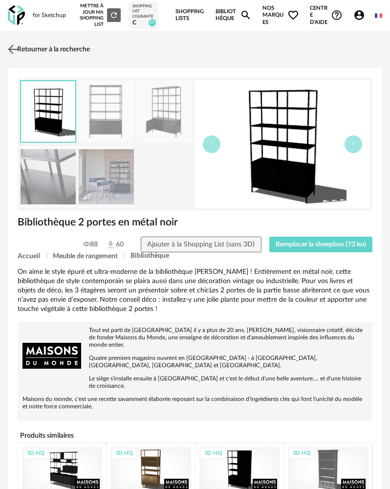
click at [18, 46] on img at bounding box center [13, 49] width 14 height 14
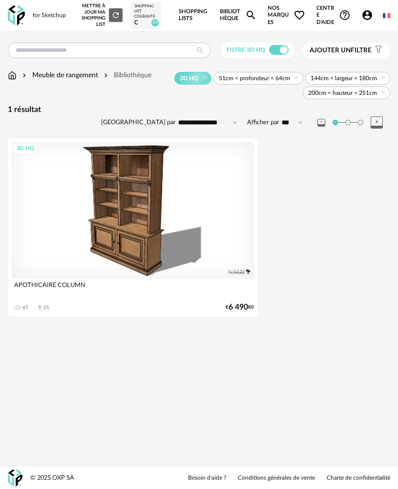
click at [147, 213] on div "3D HQ" at bounding box center [133, 210] width 243 height 136
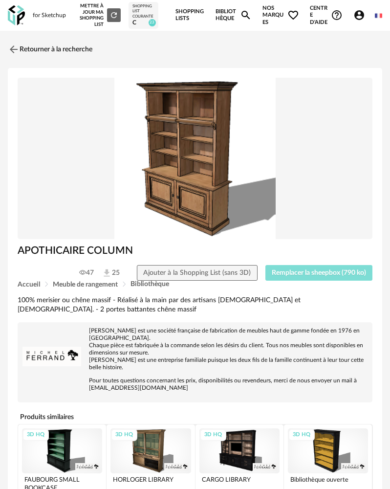
click at [293, 271] on span "Remplacer la sheepbox (790 ko)" at bounding box center [319, 272] width 94 height 7
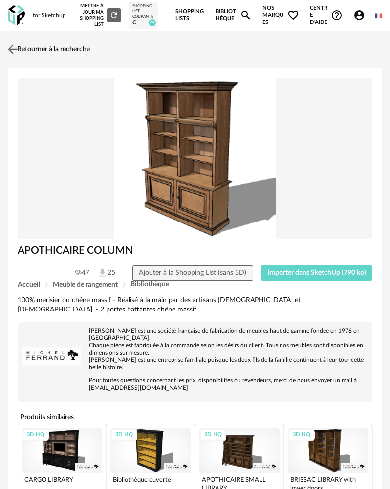
click at [12, 47] on img at bounding box center [13, 49] width 14 height 14
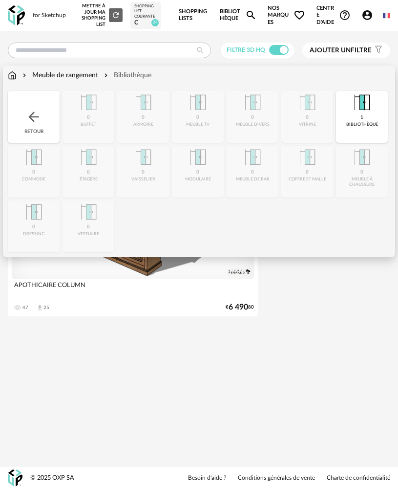
click at [12, 71] on img at bounding box center [12, 75] width 9 height 10
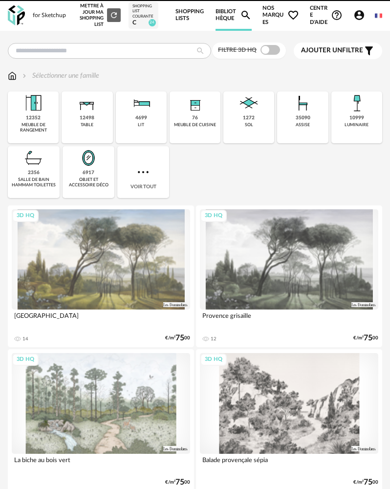
click at [92, 111] on img at bounding box center [86, 102] width 23 height 23
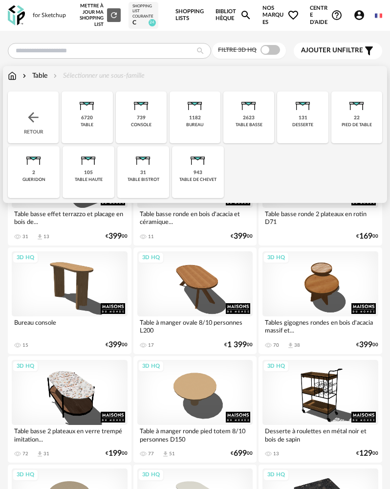
click at [94, 110] on img at bounding box center [86, 102] width 23 height 23
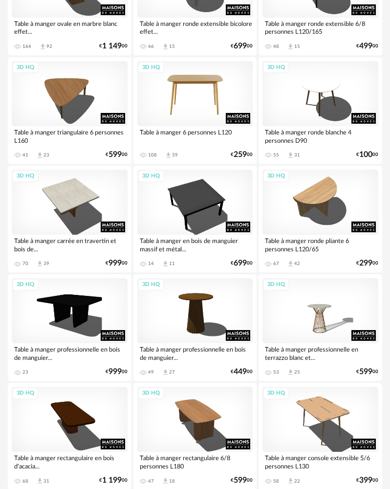
scroll to position [342, 0]
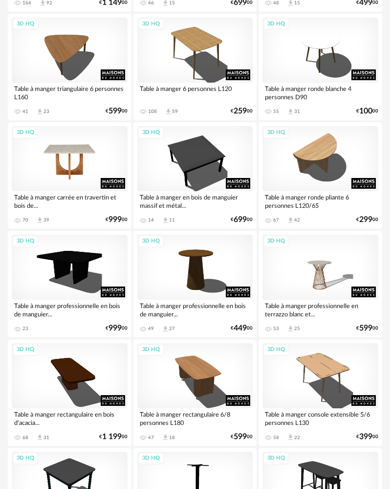
click at [84, 163] on div "3D HQ" at bounding box center [70, 158] width 116 height 65
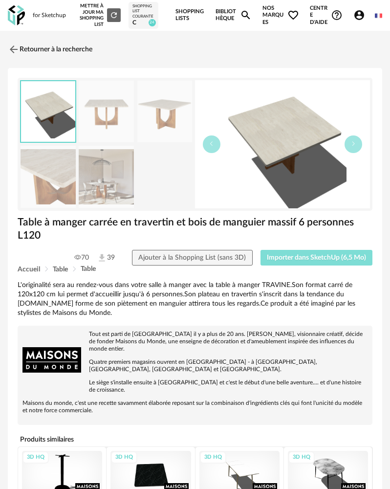
click at [318, 252] on button "Importer dans SketchUp (6,5 Mo)" at bounding box center [317, 258] width 112 height 16
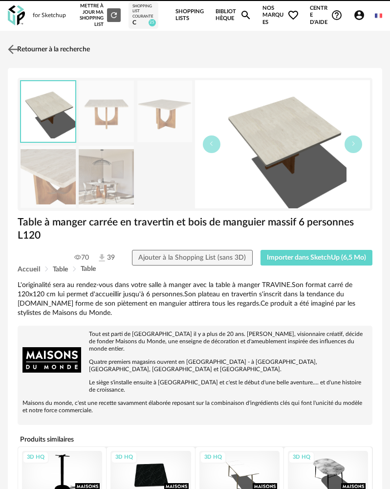
click at [17, 55] on img at bounding box center [13, 49] width 14 height 14
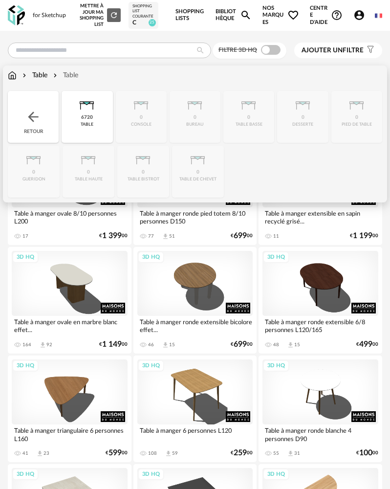
click at [89, 117] on div "6720" at bounding box center [87, 117] width 12 height 6
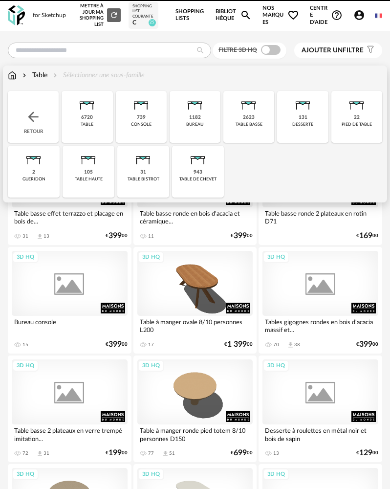
click at [44, 113] on div "Retour" at bounding box center [33, 117] width 51 height 52
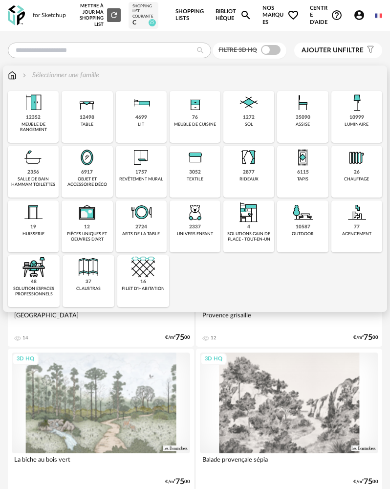
click at [292, 123] on div "35090 assise" at bounding box center [302, 117] width 51 height 52
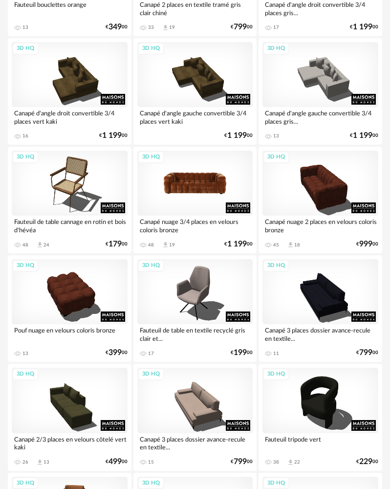
scroll to position [538, 0]
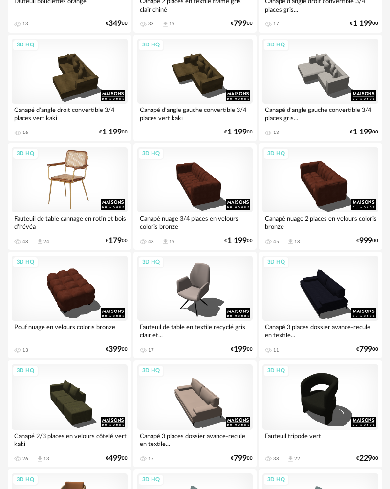
click at [74, 188] on div "3D HQ" at bounding box center [70, 179] width 116 height 65
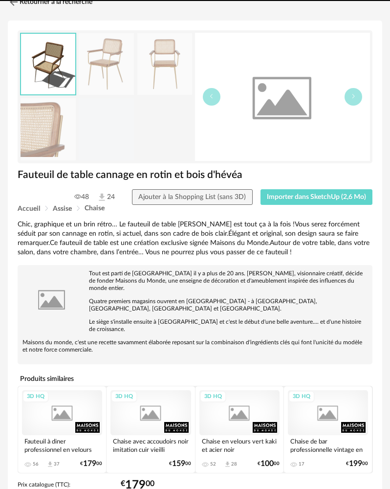
scroll to position [49, 0]
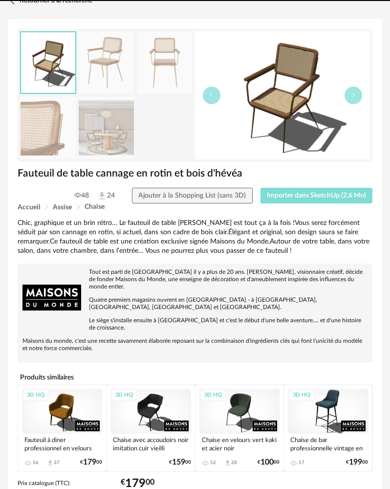
click at [307, 197] on span "Importer dans SketchUp (2,6 Mo)" at bounding box center [316, 195] width 99 height 7
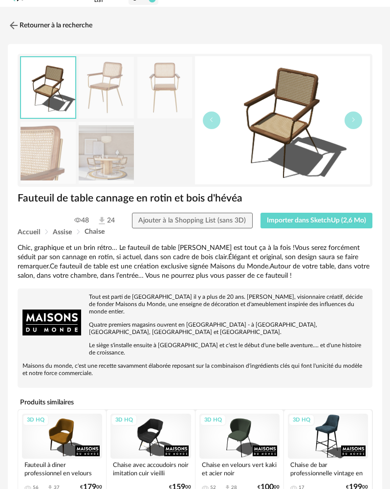
scroll to position [0, 0]
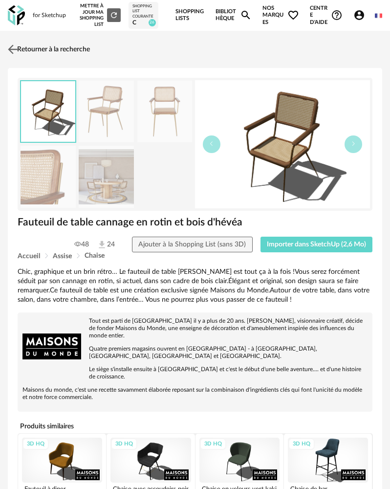
click at [20, 43] on link "Retourner à la recherche" at bounding box center [47, 50] width 85 height 22
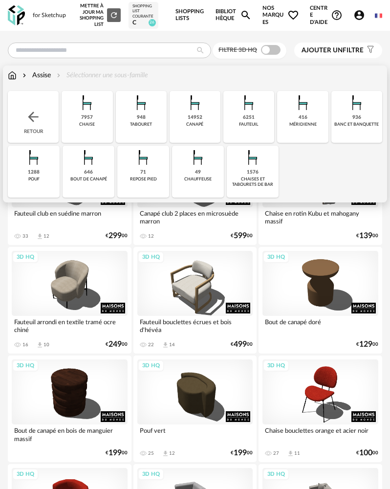
click at [20, 75] on div "Assise Sélectionner une sous-famille" at bounding box center [78, 75] width 140 height 10
click at [29, 102] on div "Retour" at bounding box center [33, 117] width 51 height 52
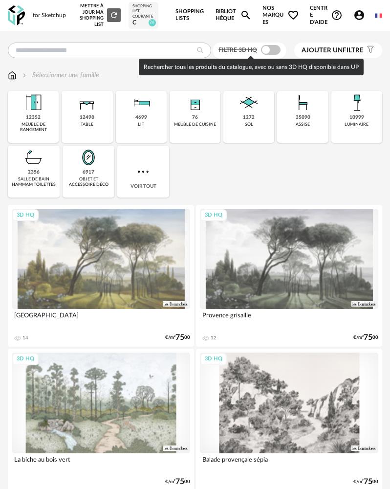
click at [271, 53] on span at bounding box center [271, 50] width 20 height 10
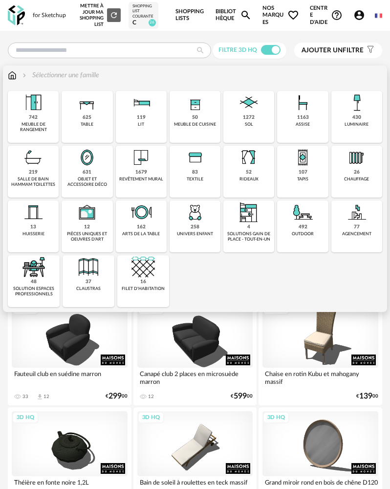
click at [351, 116] on div "430 luminaire" at bounding box center [356, 117] width 51 height 52
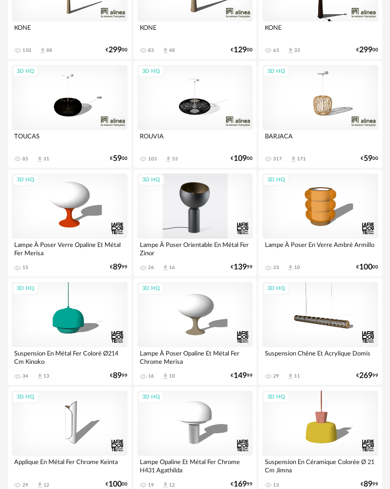
scroll to position [293, 0]
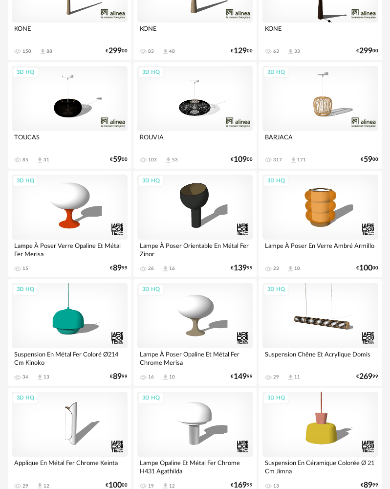
click at [198, 116] on div "3D HQ" at bounding box center [195, 98] width 116 height 65
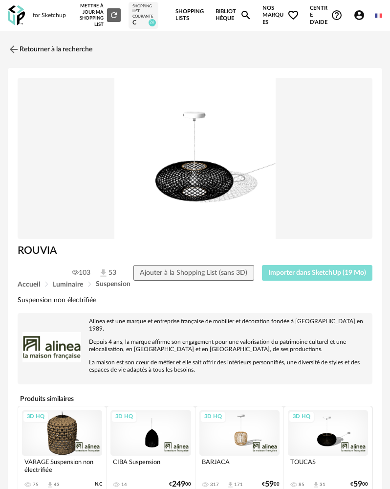
click at [294, 274] on span "Importer dans SketchUp (19 Mo)" at bounding box center [317, 272] width 98 height 7
click at [7, 17] on div "for Sketchup Nouvelle shopping list Mettre à jour ma Shopping List Refresh icon…" at bounding box center [195, 15] width 390 height 31
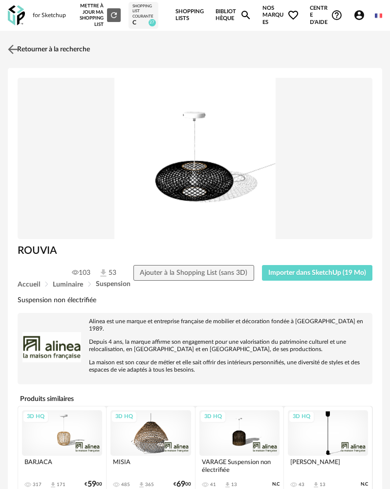
click at [17, 48] on img at bounding box center [13, 49] width 14 height 14
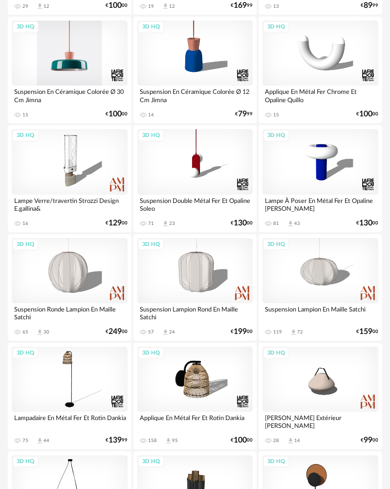
scroll to position [792, 0]
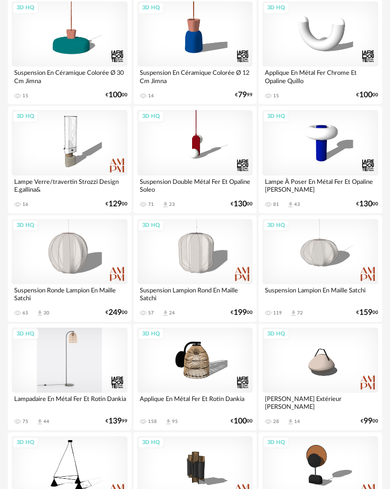
click at [84, 350] on div "3D HQ" at bounding box center [70, 360] width 116 height 65
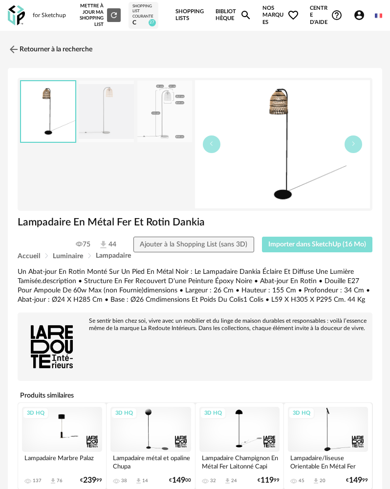
click at [272, 247] on span "Importer dans SketchUp (16 Mo)" at bounding box center [317, 244] width 98 height 7
click at [41, 52] on link "Retourner à la recherche" at bounding box center [47, 50] width 85 height 22
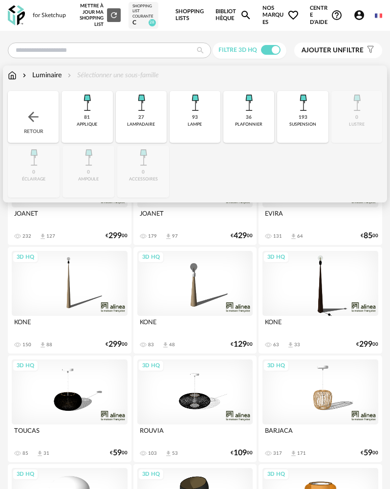
click at [13, 75] on img at bounding box center [12, 75] width 9 height 10
click at [42, 125] on div "Retour" at bounding box center [33, 117] width 51 height 52
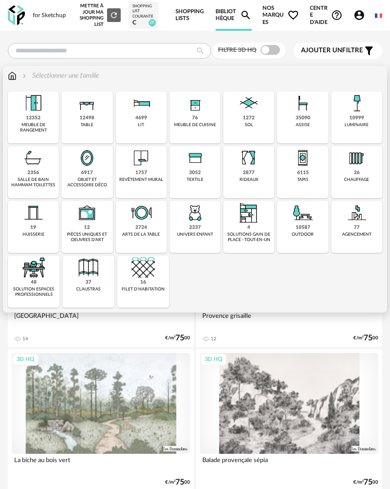
click at [192, 159] on img at bounding box center [194, 157] width 23 height 23
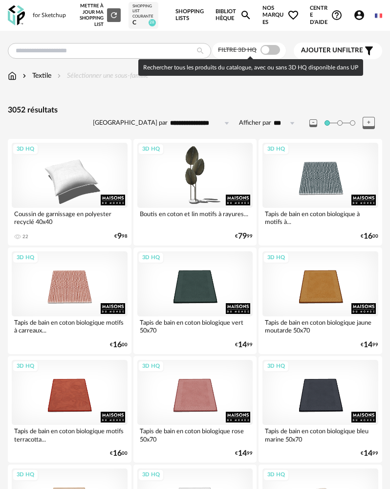
click at [268, 49] on span at bounding box center [271, 50] width 20 height 10
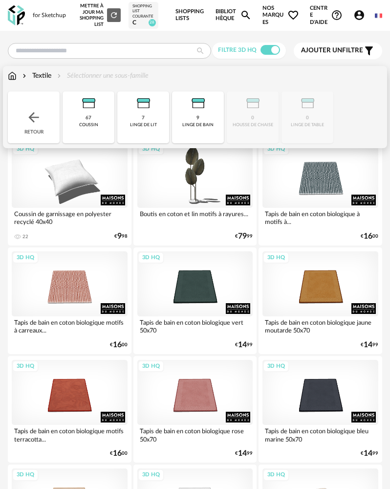
click at [89, 106] on img at bounding box center [88, 102] width 23 height 23
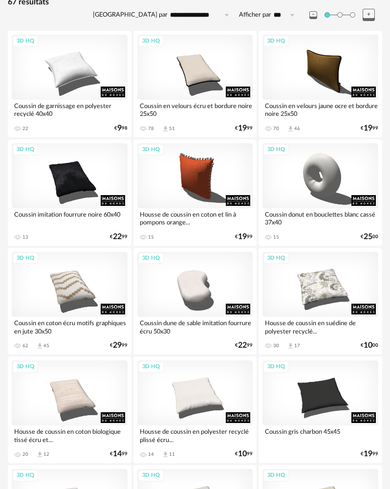
scroll to position [98, 0]
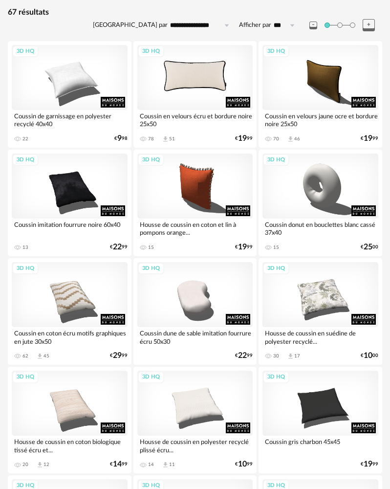
click at [198, 91] on div "3D HQ" at bounding box center [195, 77] width 116 height 65
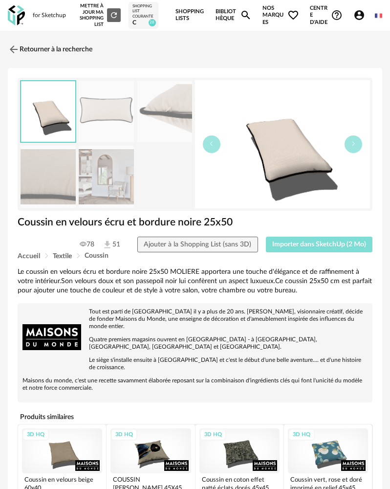
click at [309, 247] on span "Importer dans SketchUp (2 Mo)" at bounding box center [319, 244] width 94 height 7
click at [24, 49] on link "Retourner à la recherche" at bounding box center [47, 50] width 85 height 22
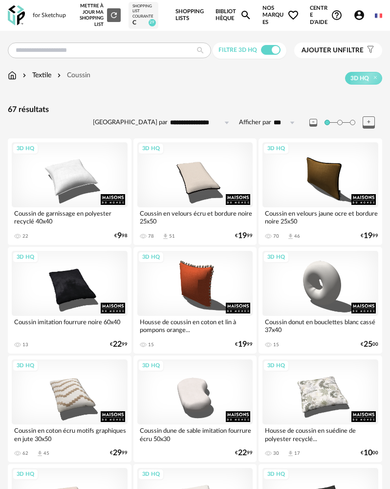
scroll to position [98, 0]
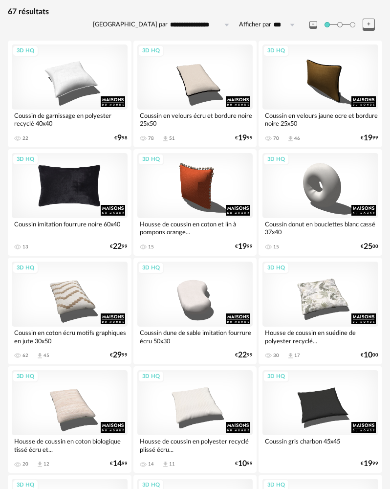
click at [96, 194] on div "3D HQ" at bounding box center [70, 185] width 116 height 65
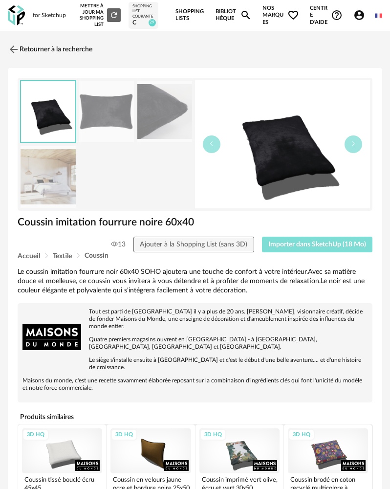
click at [283, 243] on span "Importer dans SketchUp (18 Mo)" at bounding box center [317, 244] width 98 height 7
click at [8, 47] on div "Retourner à la recherche Coussin imitation fourrure noire 60x40 Coussin imitati…" at bounding box center [195, 452] width 390 height 827
click at [22, 50] on link "Retourner à la recherche" at bounding box center [47, 50] width 85 height 22
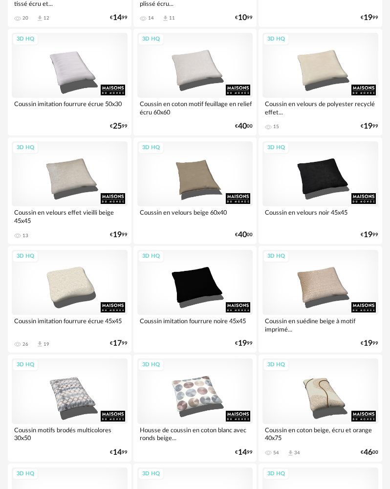
scroll to position [587, 0]
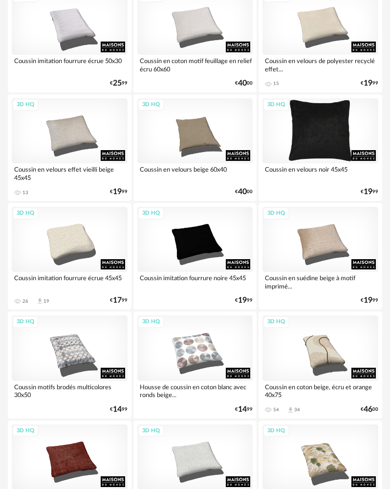
click at [287, 149] on div "3D HQ" at bounding box center [321, 130] width 116 height 65
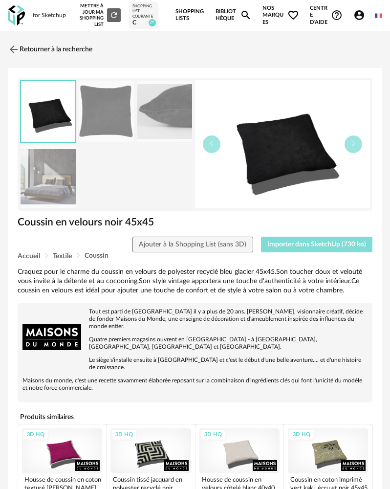
click at [269, 245] on span "Importer dans SketchUp (730 ko)" at bounding box center [316, 244] width 99 height 7
drag, startPoint x: 13, startPoint y: 48, endPoint x: 8, endPoint y: 50, distance: 5.6
click at [13, 48] on img at bounding box center [13, 49] width 14 height 14
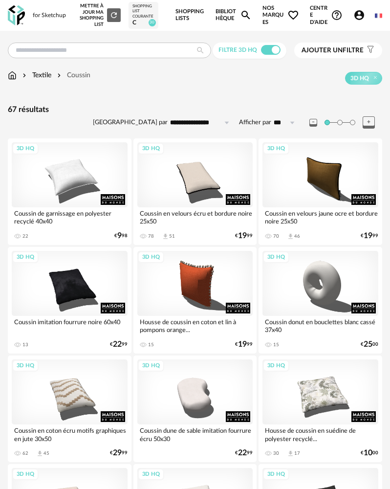
click at [18, 77] on div "Textile Coussin" at bounding box center [49, 75] width 83 height 10
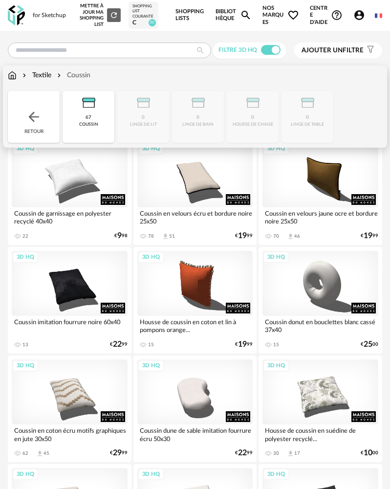
click at [14, 75] on img at bounding box center [12, 75] width 9 height 10
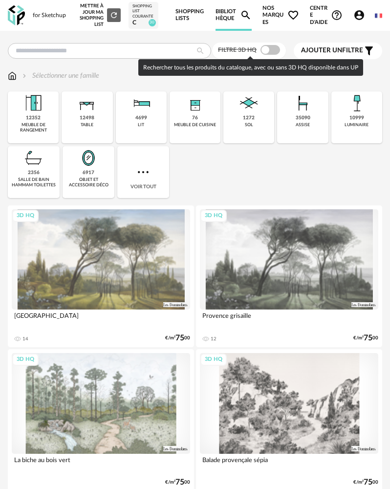
click at [264, 51] on span at bounding box center [271, 50] width 20 height 10
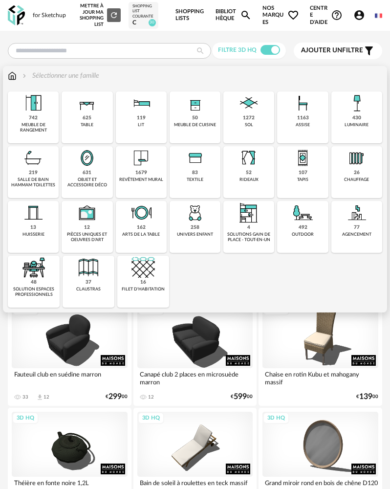
click at [245, 171] on div "52 rideaux" at bounding box center [248, 172] width 51 height 52
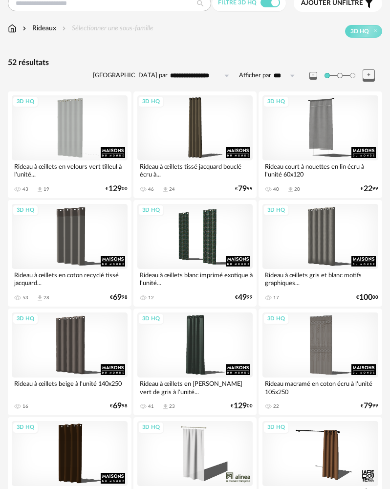
scroll to position [49, 0]
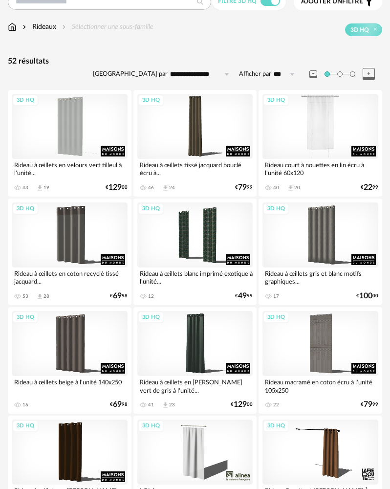
click at [318, 125] on div "3D HQ" at bounding box center [321, 126] width 116 height 65
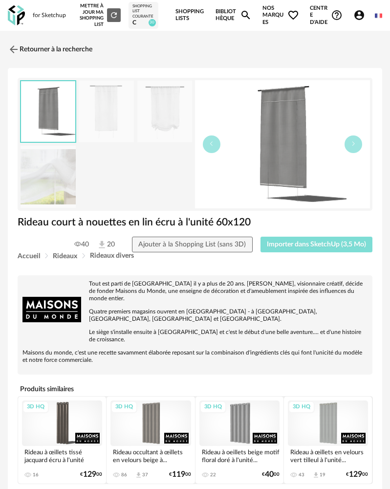
click at [279, 243] on span "Importer dans SketchUp (3,5 Mo)" at bounding box center [316, 244] width 99 height 7
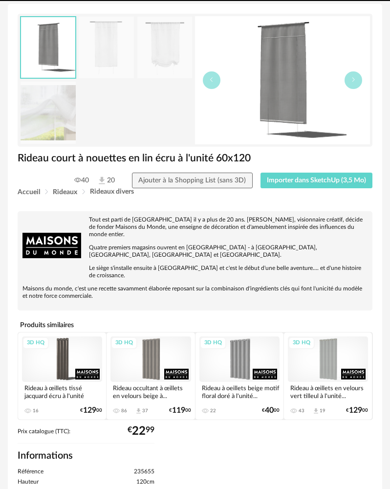
scroll to position [98, 0]
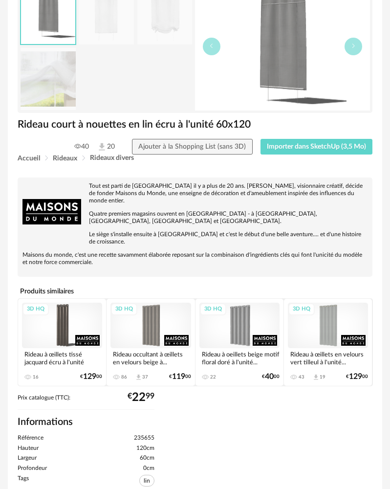
click at [351, 310] on div "3D HQ" at bounding box center [328, 325] width 80 height 45
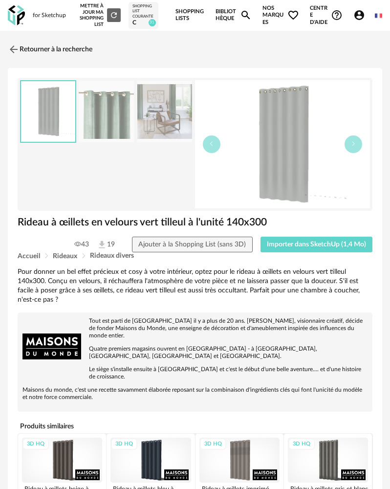
click at [285, 235] on div "Rideau à œillets en velours vert tilleul à l'unité 140x300" at bounding box center [195, 226] width 365 height 21
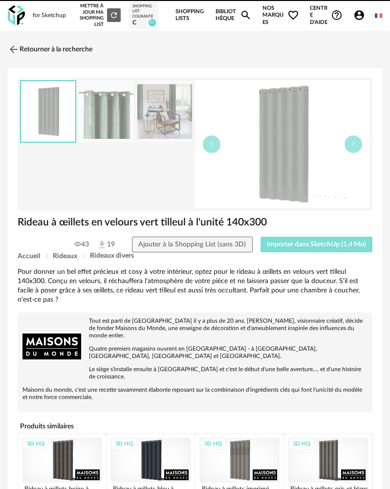
click at [287, 244] on span "Importer dans SketchUp (1,4 Mo)" at bounding box center [316, 244] width 99 height 7
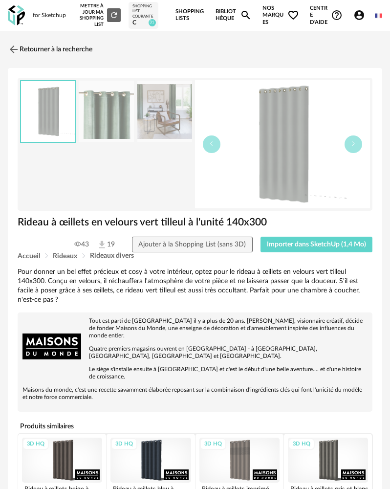
click at [16, 9] on img at bounding box center [16, 15] width 17 height 20
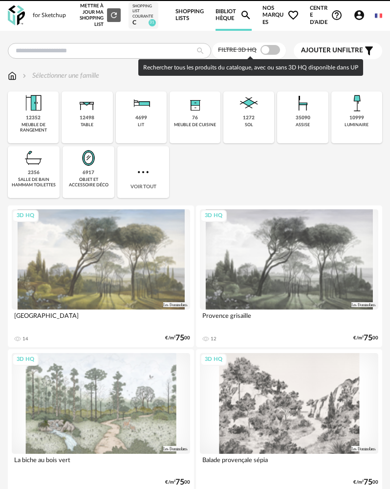
click at [271, 53] on span at bounding box center [271, 50] width 20 height 10
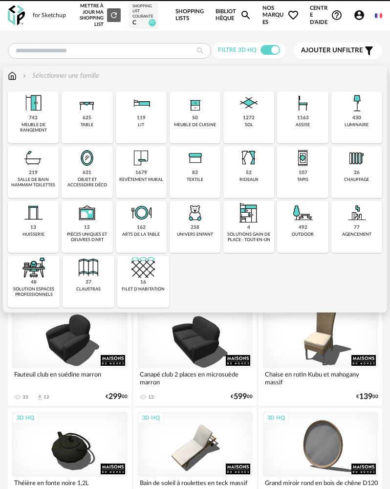
click at [139, 225] on div "162" at bounding box center [141, 227] width 9 height 6
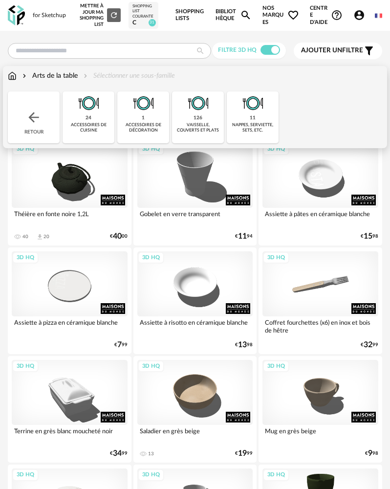
click at [182, 126] on div "vaisselle, couverts et plats" at bounding box center [198, 127] width 46 height 11
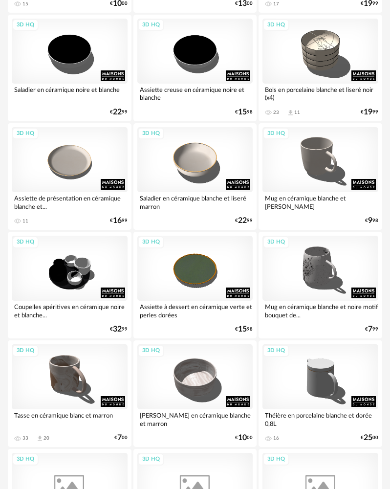
scroll to position [1125, 0]
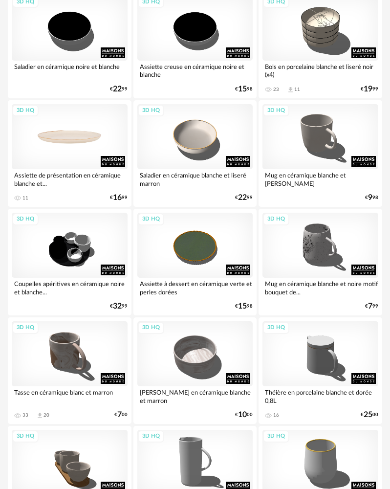
click at [77, 153] on div "3D HQ" at bounding box center [70, 136] width 116 height 65
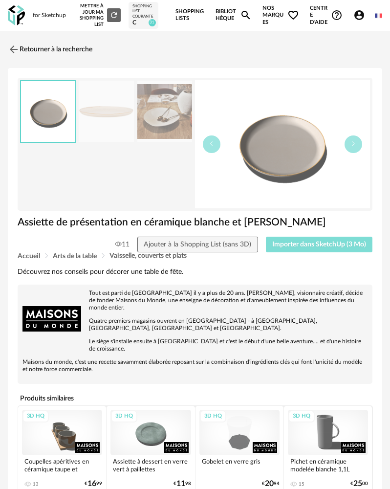
click at [279, 245] on span "Importer dans SketchUp (3 Mo)" at bounding box center [319, 244] width 94 height 7
click at [17, 51] on img at bounding box center [13, 49] width 14 height 14
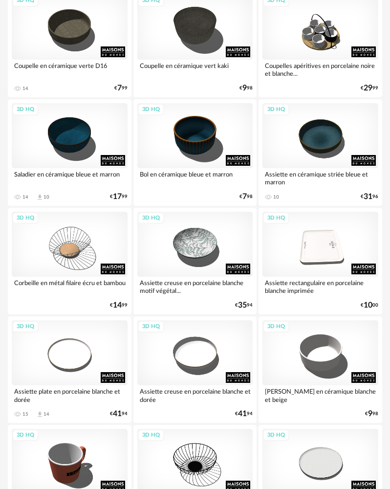
scroll to position [2640, 0]
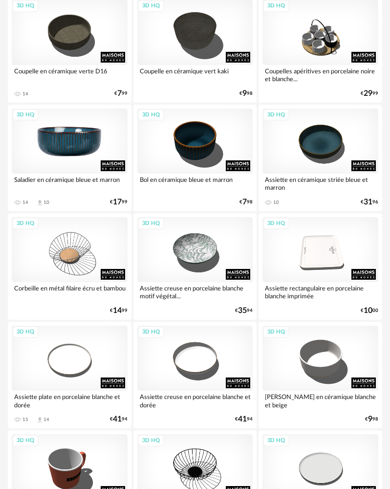
click at [78, 141] on div "3D HQ" at bounding box center [70, 141] width 116 height 65
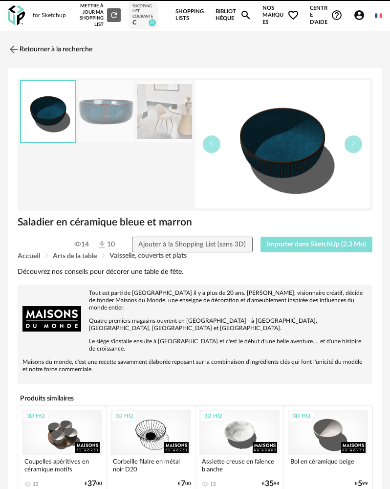
click at [286, 246] on span "Importer dans SketchUp (2,3 Mo)" at bounding box center [316, 244] width 99 height 7
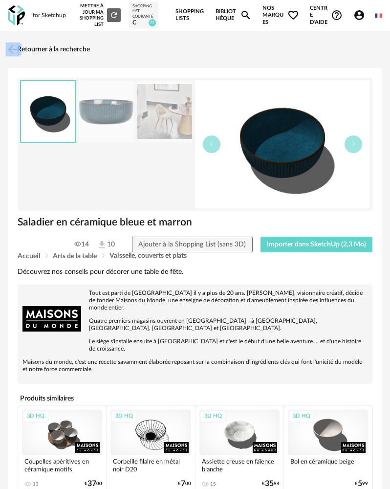
click at [20, 39] on div "Retourner à la recherche Saladier en céramique bleue et marron Saladier en céra…" at bounding box center [195, 439] width 390 height 817
click at [21, 48] on link "Retourner à la recherche" at bounding box center [47, 50] width 85 height 22
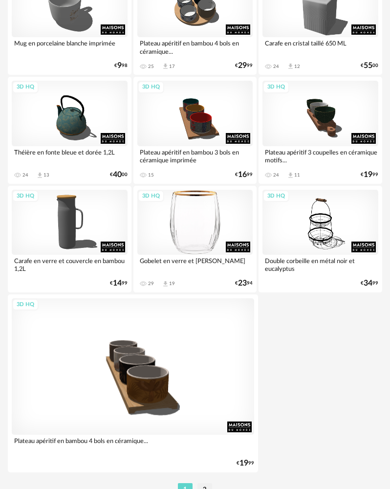
scroll to position [3425, 0]
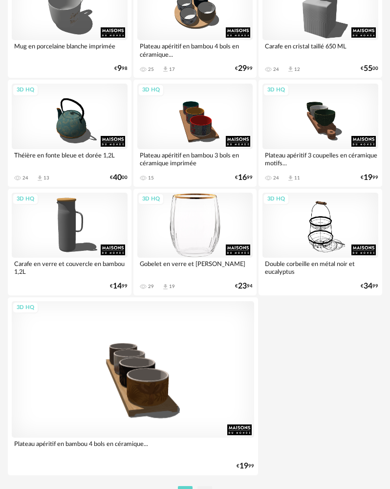
click at [197, 199] on div "3D HQ" at bounding box center [195, 225] width 116 height 65
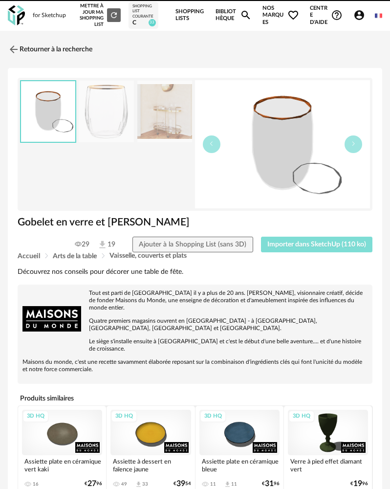
click at [311, 248] on span "Importer dans SketchUp (110 ko)" at bounding box center [316, 244] width 99 height 7
click at [44, 45] on link "Retourner à la recherche" at bounding box center [47, 50] width 85 height 22
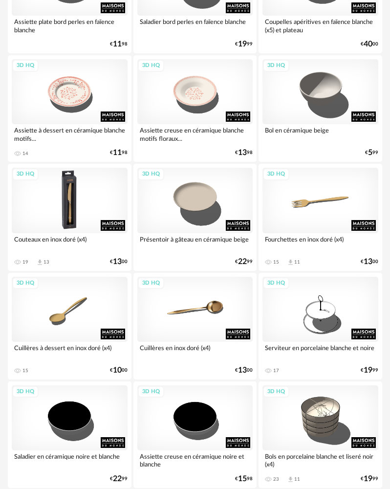
scroll to position [736, 0]
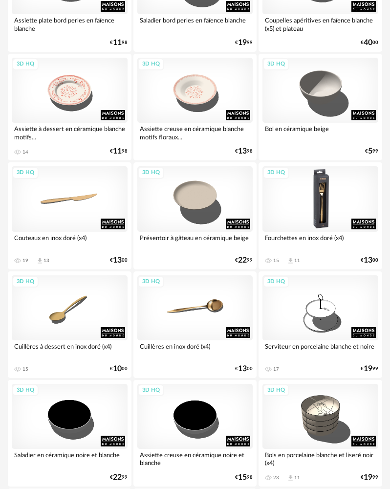
click at [320, 212] on div "3D HQ" at bounding box center [321, 198] width 116 height 65
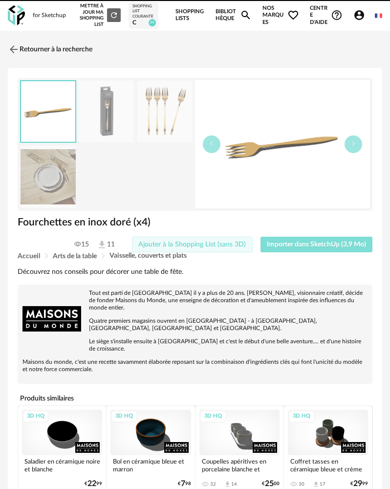
drag, startPoint x: 331, startPoint y: 242, endPoint x: 224, endPoint y: 240, distance: 107.1
click at [331, 242] on span "Importer dans SketchUp (3,9 Mo)" at bounding box center [316, 244] width 99 height 7
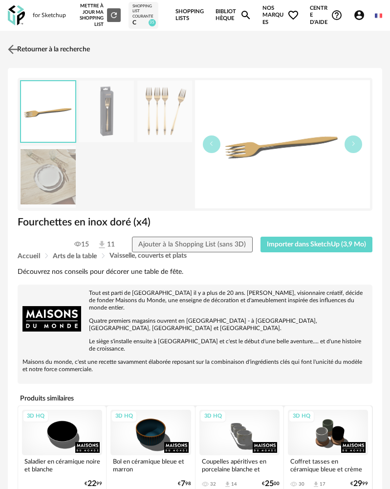
click at [35, 52] on link "Retourner à la recherche" at bounding box center [47, 50] width 85 height 22
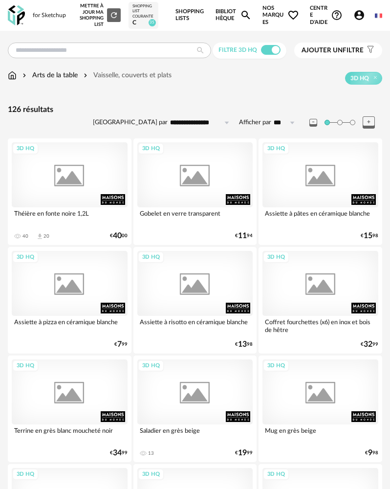
scroll to position [736, 0]
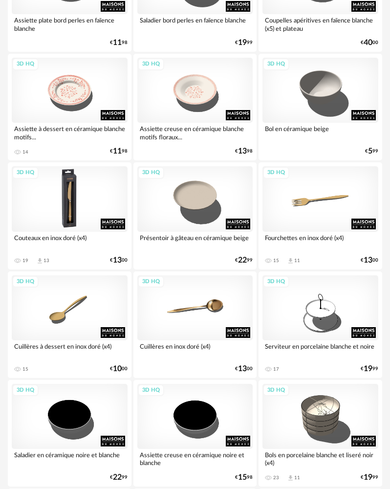
click at [52, 215] on div "3D HQ" at bounding box center [70, 198] width 116 height 65
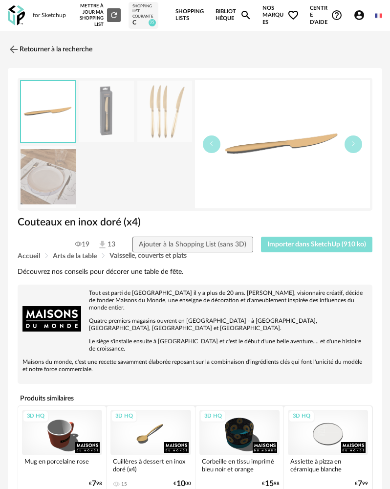
click at [282, 247] on span "Importer dans SketchUp (910 ko)" at bounding box center [316, 244] width 99 height 7
click at [13, 52] on img at bounding box center [13, 49] width 14 height 14
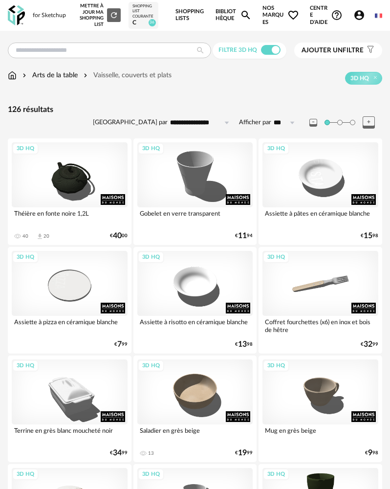
click at [15, 26] on link at bounding box center [16, 15] width 17 height 25
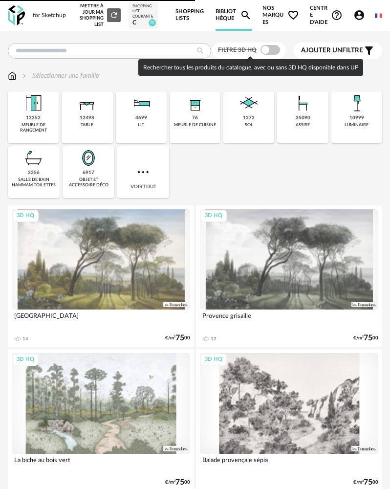
drag, startPoint x: 260, startPoint y: 45, endPoint x: 265, endPoint y: 51, distance: 8.3
click at [263, 48] on div at bounding box center [271, 50] width 20 height 10
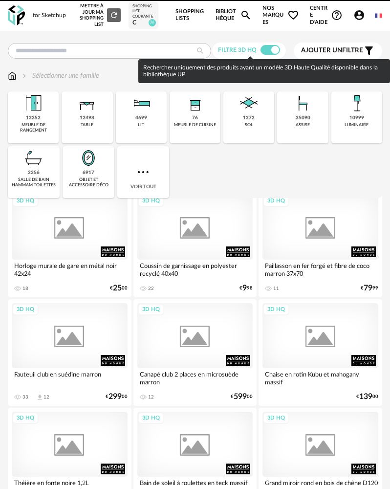
click at [265, 51] on span at bounding box center [271, 50] width 20 height 10
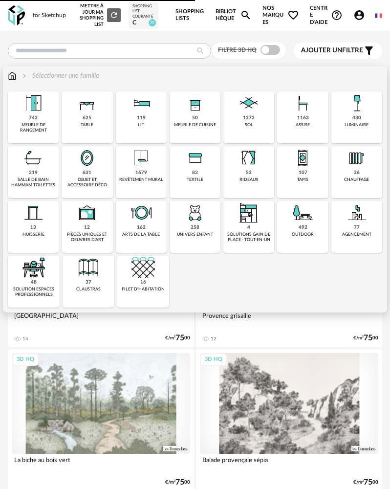
click at [254, 101] on img at bounding box center [248, 102] width 23 height 23
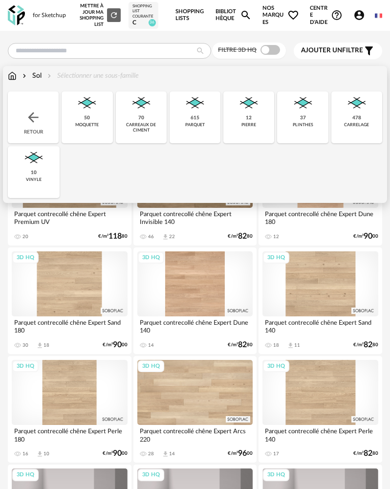
click at [251, 116] on div "12" at bounding box center [249, 118] width 6 height 6
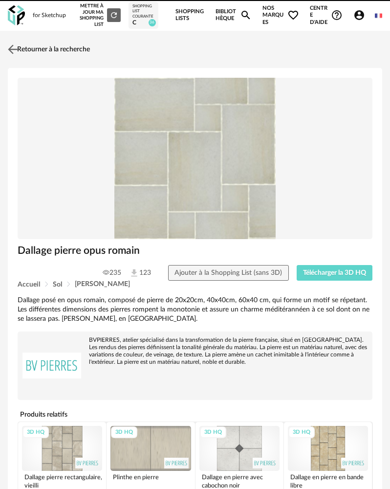
drag, startPoint x: 6, startPoint y: 40, endPoint x: 11, endPoint y: 47, distance: 9.1
click at [7, 42] on div "Retourner à la recherche Dallage pierre opus romain 235 123 Ajouter à la Shoppi…" at bounding box center [195, 487] width 390 height 896
click at [15, 51] on img at bounding box center [13, 49] width 14 height 14
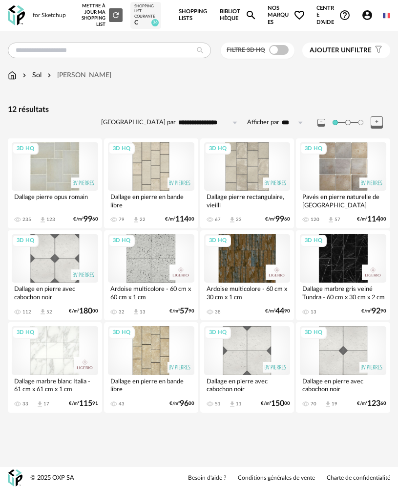
click at [270, 54] on div at bounding box center [279, 50] width 20 height 10
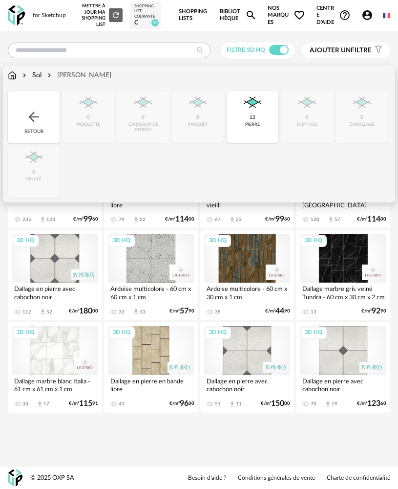
click at [244, 132] on div "12 pierre" at bounding box center [253, 117] width 52 height 52
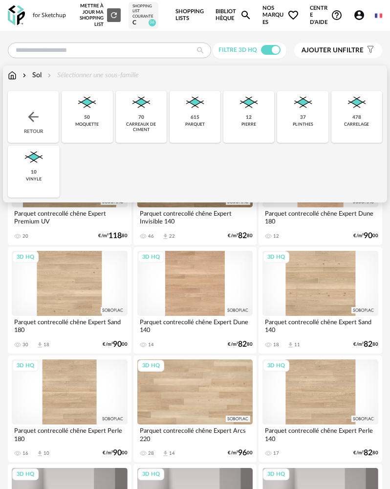
click at [349, 118] on div "478 [GEOGRAPHIC_DATA]" at bounding box center [356, 117] width 51 height 52
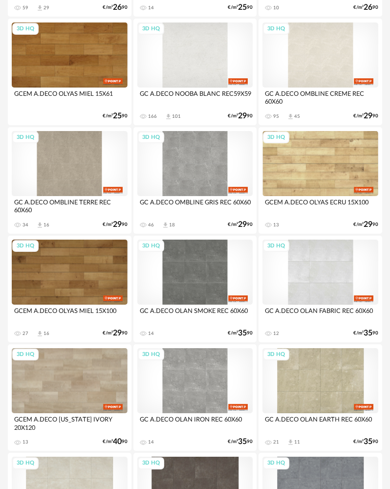
scroll to position [1858, 0]
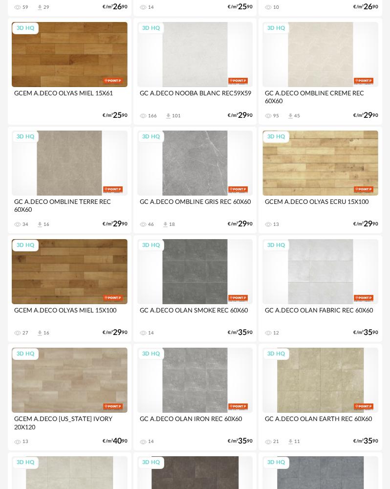
click at [217, 173] on div "3D HQ" at bounding box center [195, 163] width 116 height 65
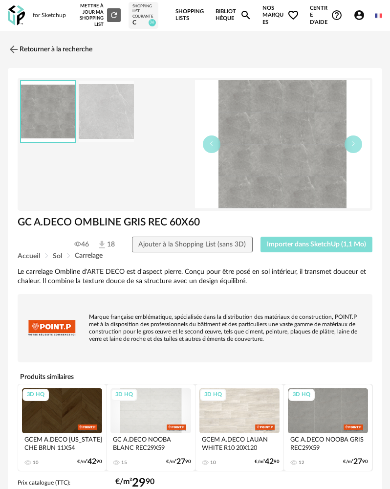
click at [280, 240] on button "Importer dans SketchUp (1,1 Mo)" at bounding box center [317, 245] width 112 height 16
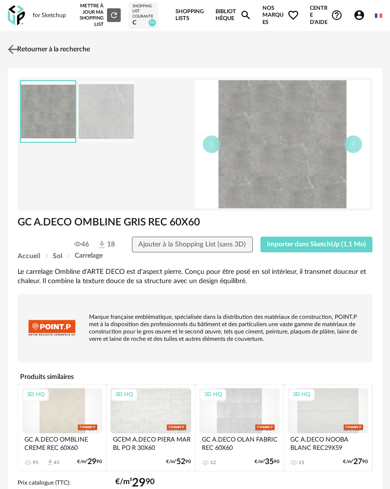
click at [15, 49] on img at bounding box center [13, 49] width 14 height 14
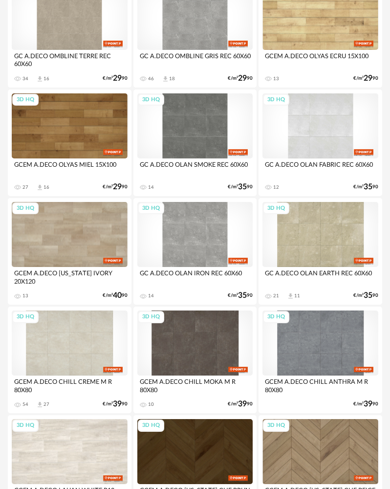
scroll to position [2127, 0]
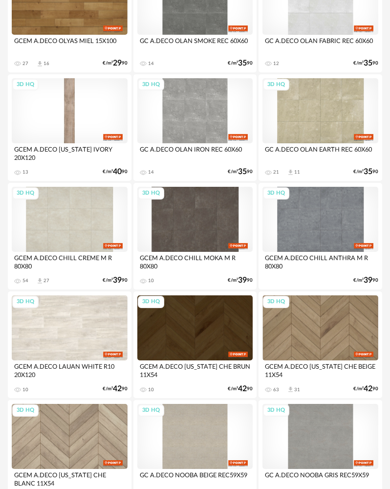
click at [90, 122] on div "3D HQ" at bounding box center [70, 110] width 116 height 65
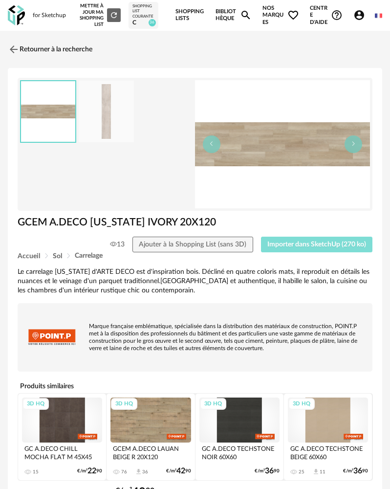
click at [279, 243] on span "Importer dans SketchUp (270 ko)" at bounding box center [316, 244] width 99 height 7
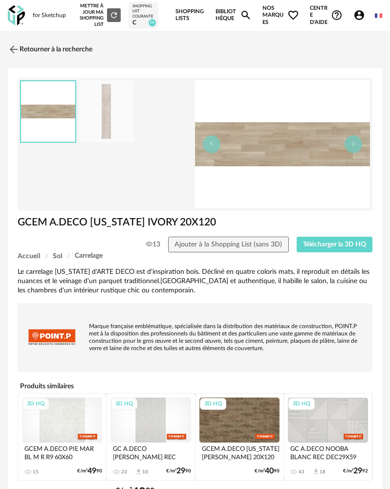
click at [17, 17] on img at bounding box center [16, 15] width 17 height 20
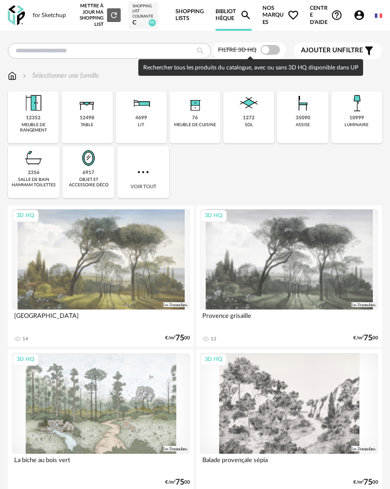
click at [270, 51] on span at bounding box center [271, 50] width 20 height 10
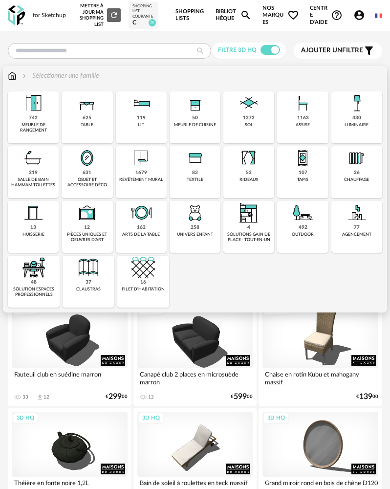
click at [145, 166] on img at bounding box center [141, 157] width 23 height 23
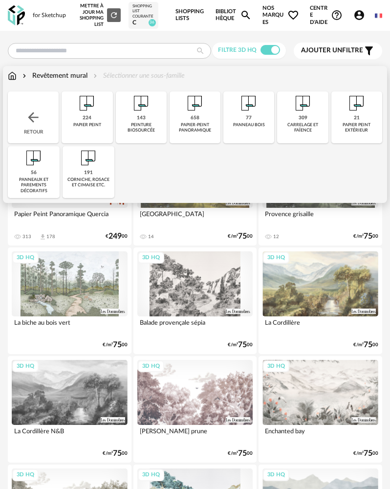
click at [143, 132] on div "peinture biosourcée" at bounding box center [141, 127] width 45 height 11
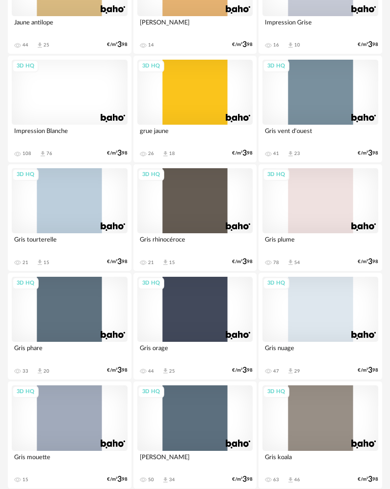
scroll to position [3129, 0]
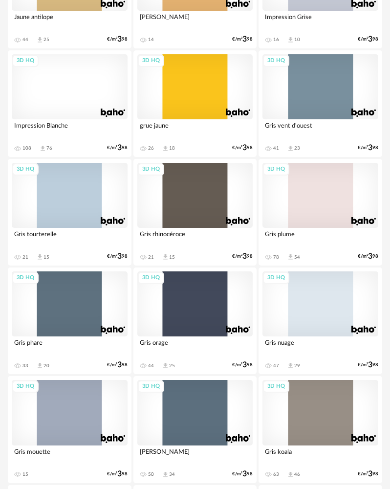
click at [70, 93] on div "3D HQ" at bounding box center [70, 86] width 116 height 65
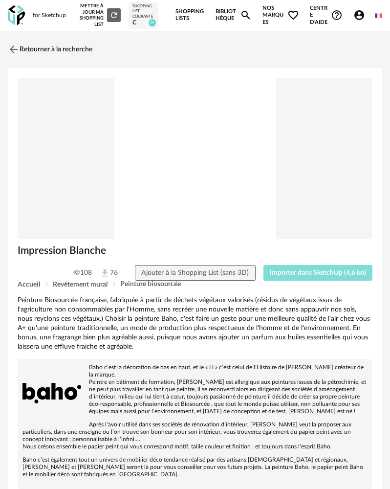
drag, startPoint x: 292, startPoint y: 275, endPoint x: 250, endPoint y: 262, distance: 44.5
click at [292, 274] on span "Importer dans SketchUp (4,6 ko)" at bounding box center [318, 272] width 96 height 7
click at [20, 50] on img at bounding box center [13, 49] width 14 height 14
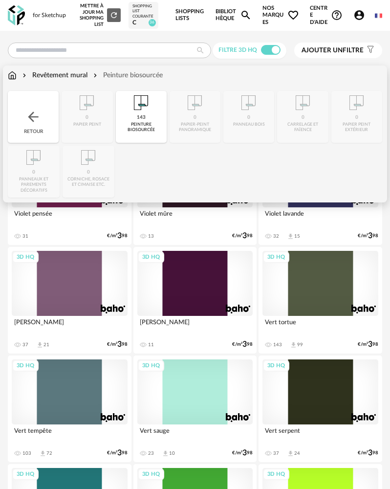
click at [125, 114] on div "143 peinture biosourcée" at bounding box center [141, 117] width 51 height 52
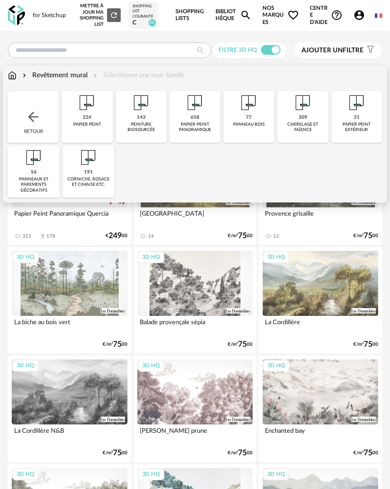
click at [41, 113] on img at bounding box center [33, 117] width 16 height 16
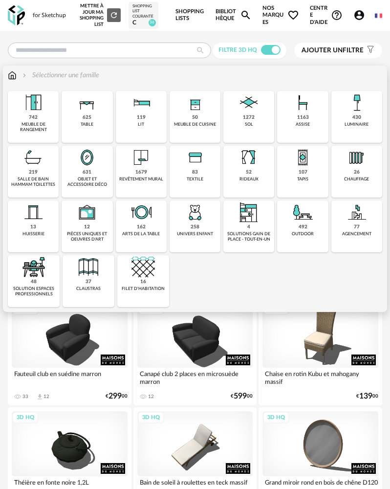
click at [261, 126] on div "1272 sol" at bounding box center [248, 117] width 51 height 52
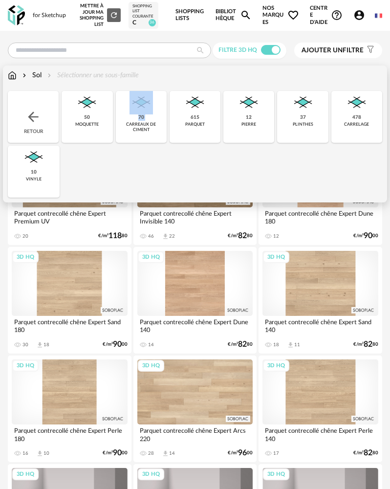
click at [128, 117] on div "70 carreaux de ciment" at bounding box center [141, 117] width 51 height 52
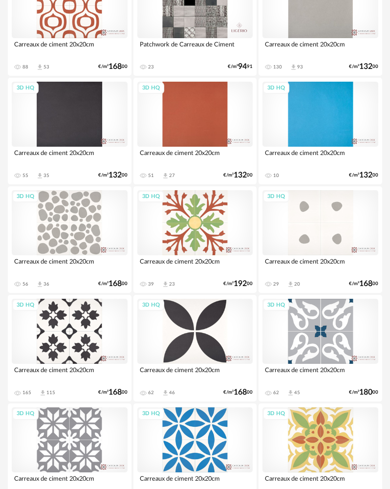
scroll to position [196, 0]
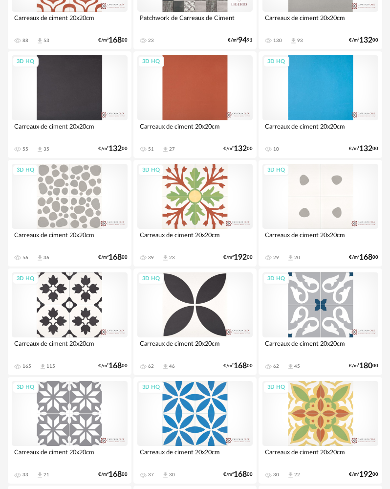
click at [87, 182] on div "3D HQ" at bounding box center [70, 196] width 116 height 65
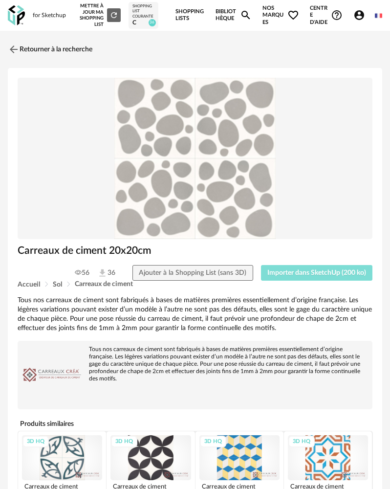
click at [325, 276] on span "Importer dans SketchUp (200 ko)" at bounding box center [316, 272] width 99 height 7
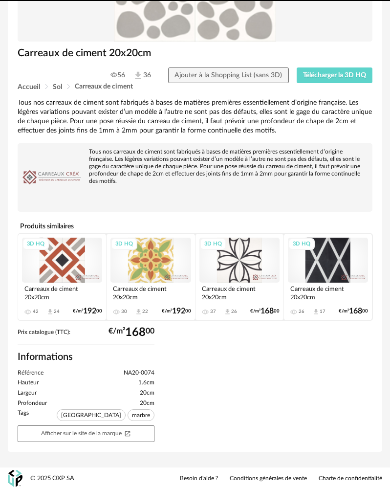
scroll to position [198, 0]
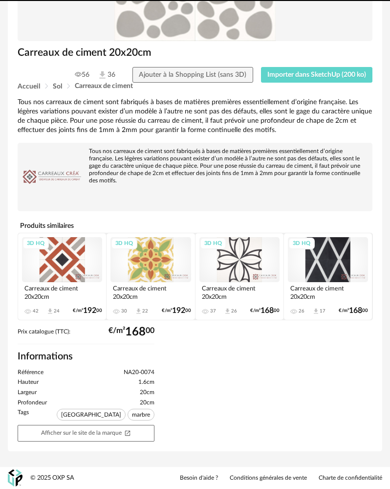
click at [330, 273] on div "3D HQ" at bounding box center [328, 259] width 80 height 45
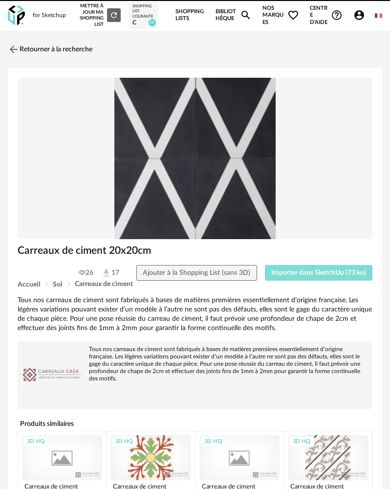
click at [327, 274] on span "Importer dans SketchUp (73 ko)" at bounding box center [318, 272] width 95 height 7
